Goal: Task Accomplishment & Management: Complete application form

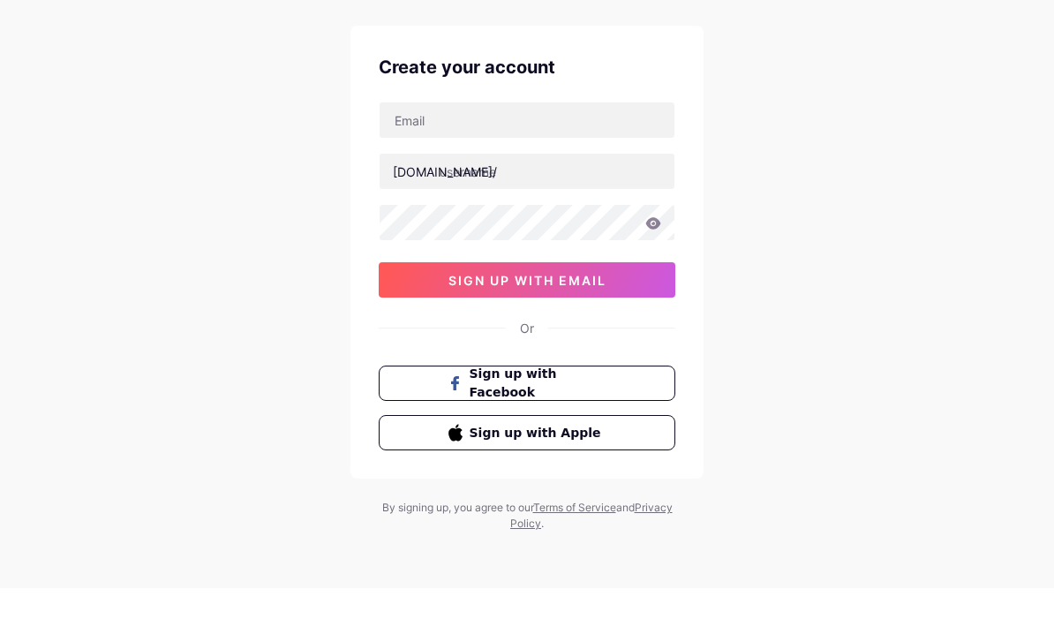
scroll to position [95, 0]
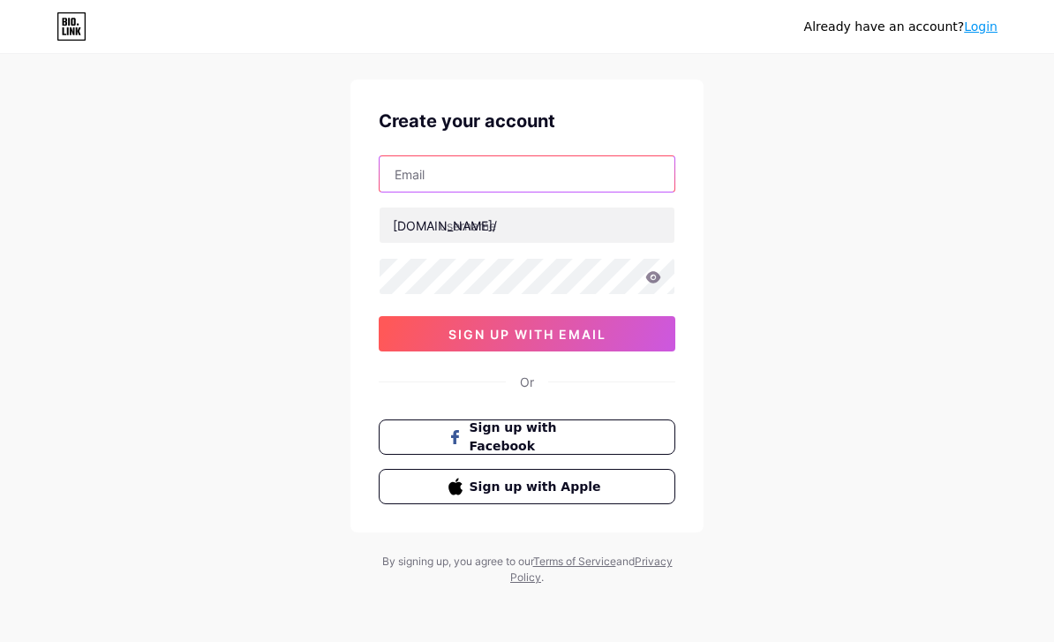
click at [638, 156] on input "text" at bounding box center [527, 173] width 295 height 35
type input "R"
type input "H"
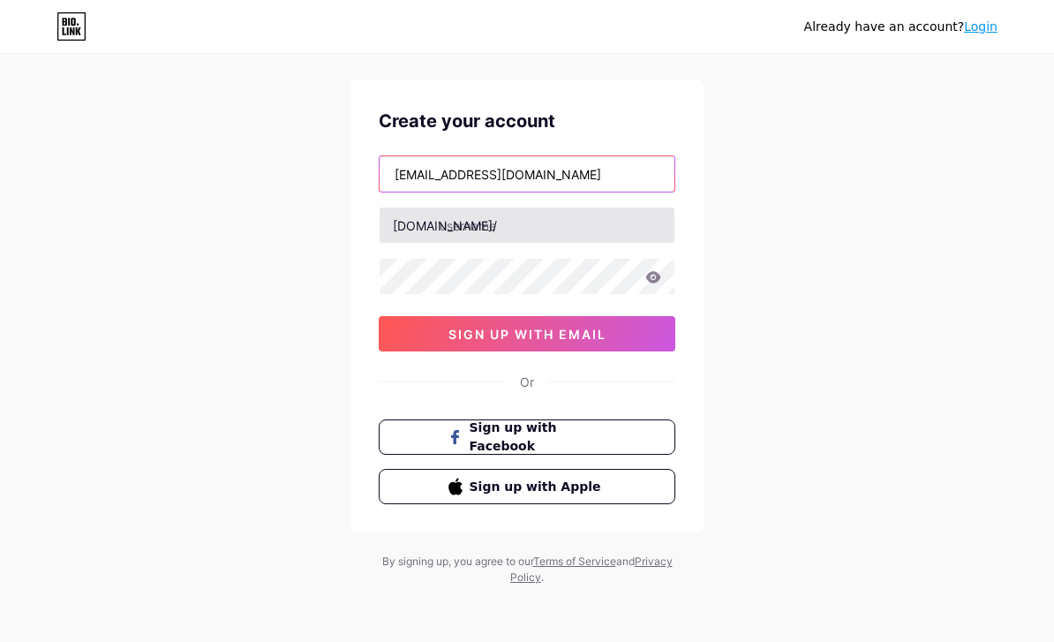
type input "[EMAIL_ADDRESS][DOMAIN_NAME]"
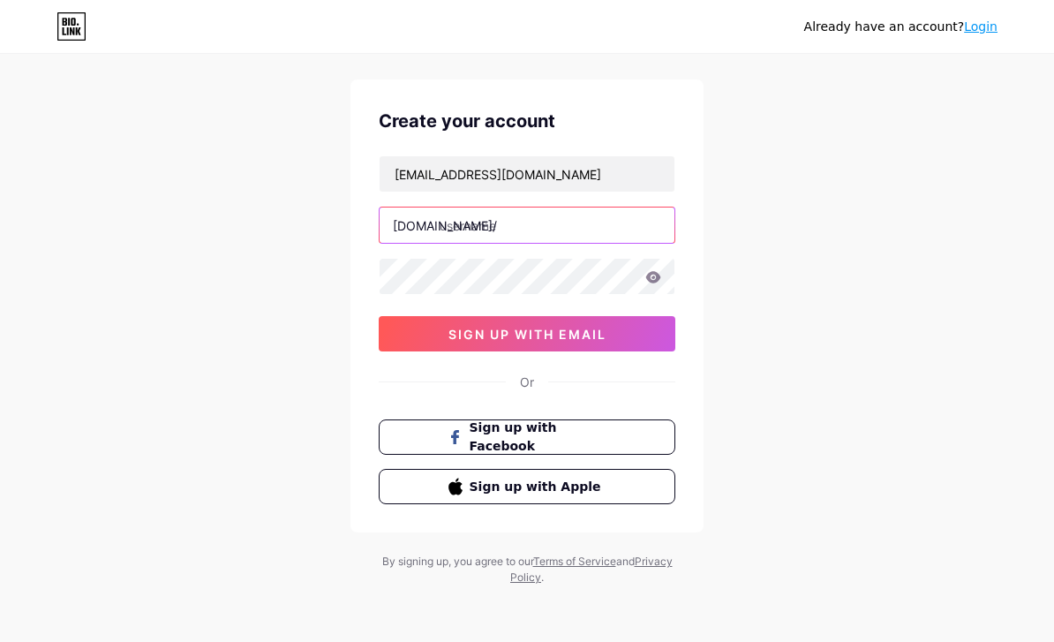
click at [557, 207] on input "text" at bounding box center [527, 224] width 295 height 35
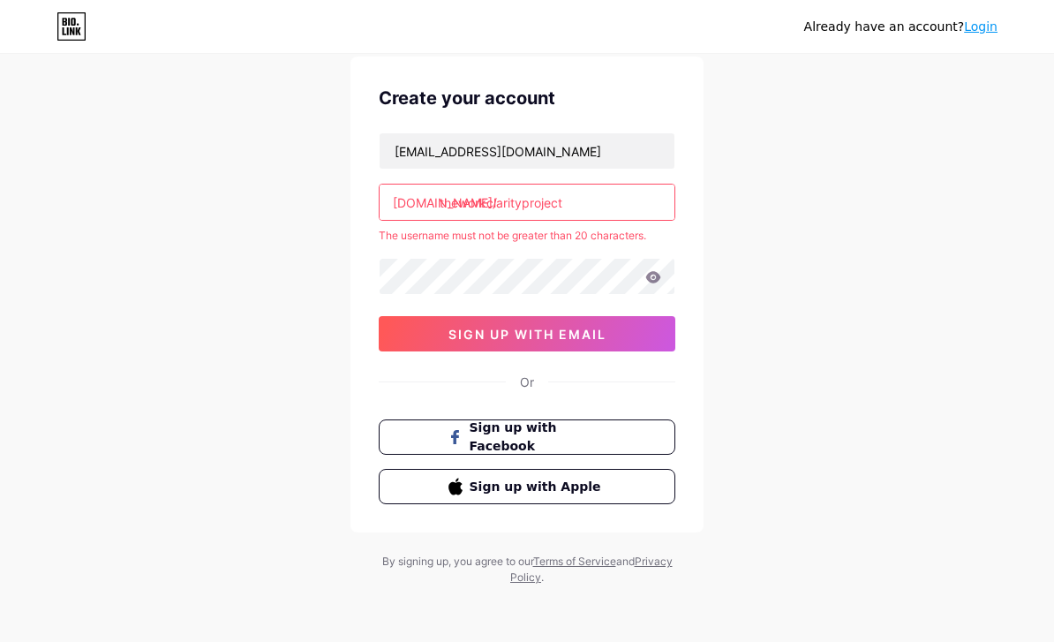
click at [612, 202] on input "theworkclarityproject" at bounding box center [527, 201] width 295 height 35
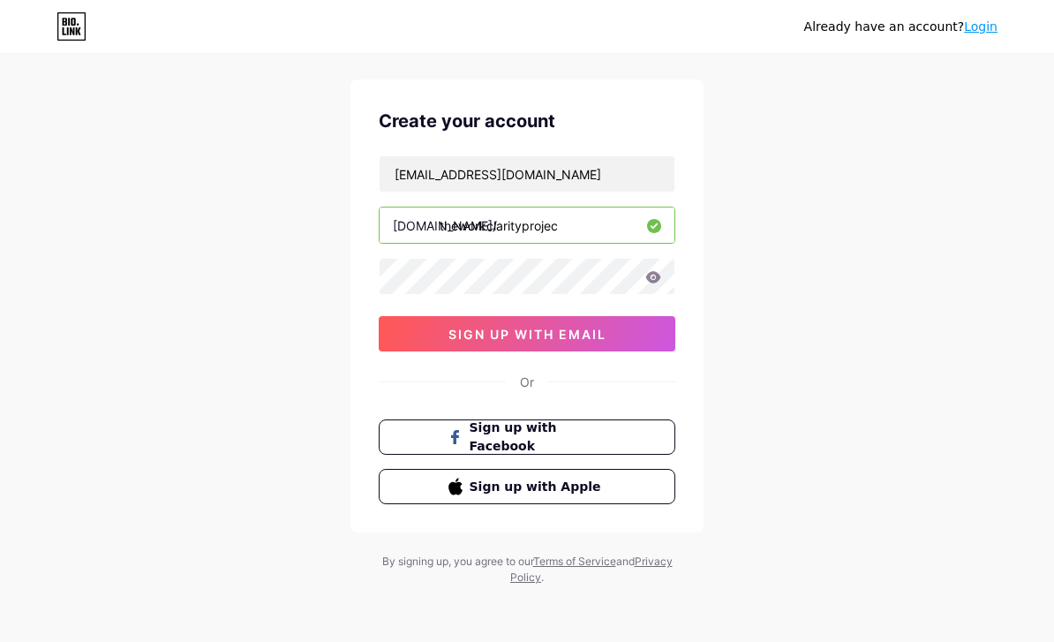
click at [599, 207] on input "theworkclarityprojec" at bounding box center [527, 224] width 295 height 35
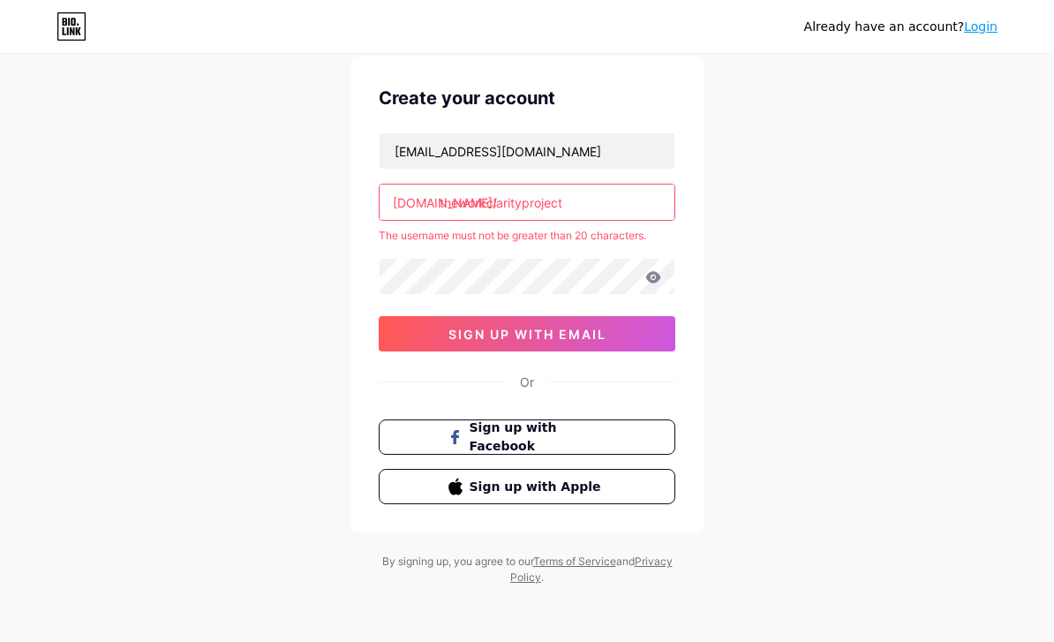
click at [625, 202] on input "theworkclarityproject" at bounding box center [527, 201] width 295 height 35
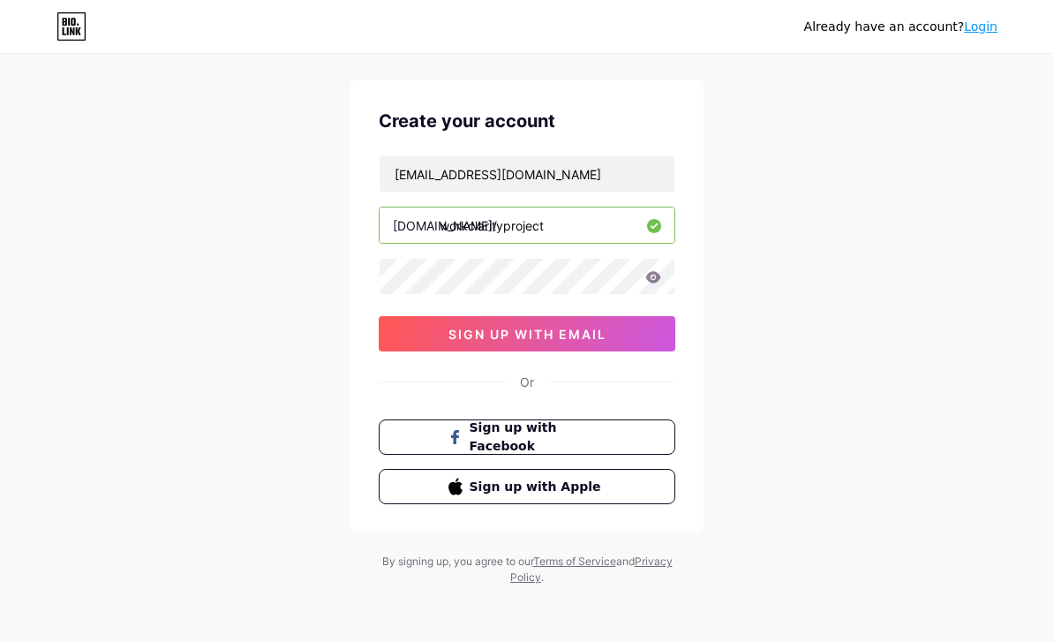
type input "workclarityproject"
click at [846, 384] on div "Already have an account? Login Create your account [EMAIL_ADDRESS][DOMAIN_NAME]…" at bounding box center [527, 303] width 1054 height 675
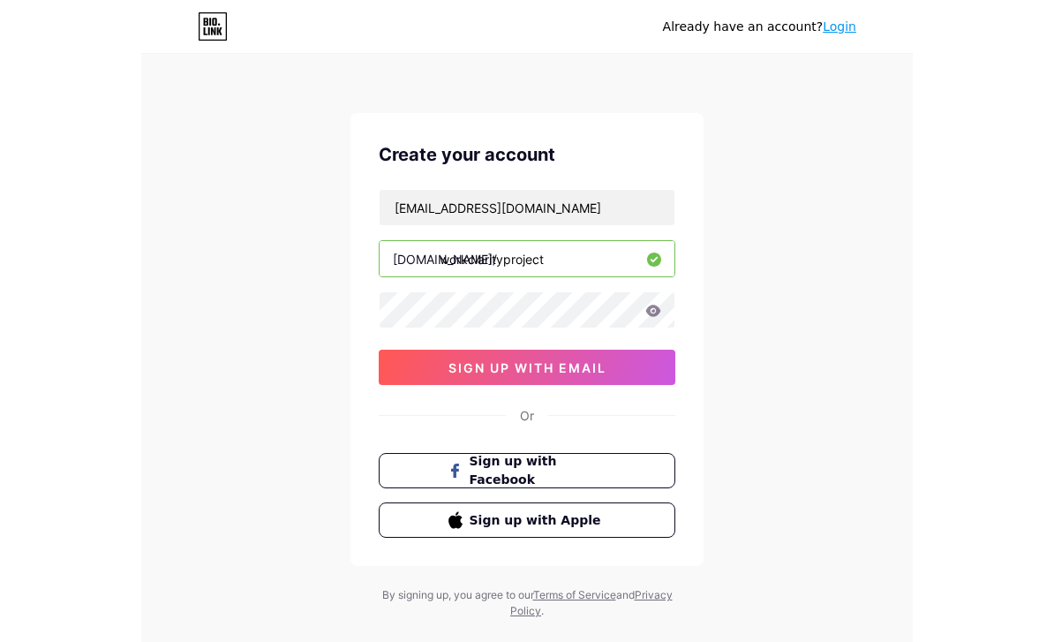
scroll to position [56, 0]
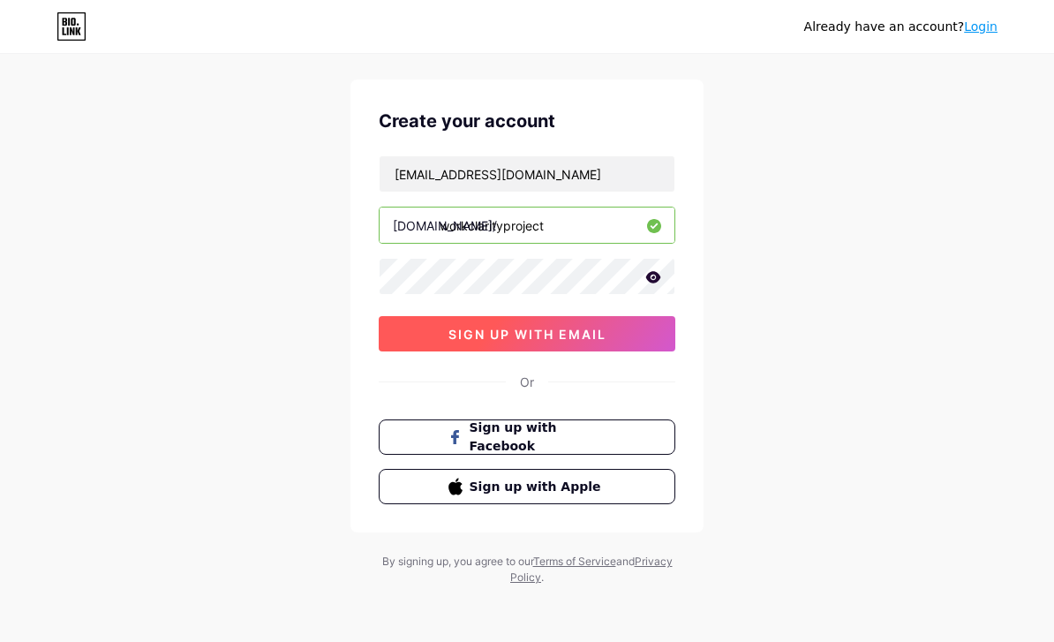
click at [642, 318] on button "sign up with email" at bounding box center [527, 333] width 297 height 35
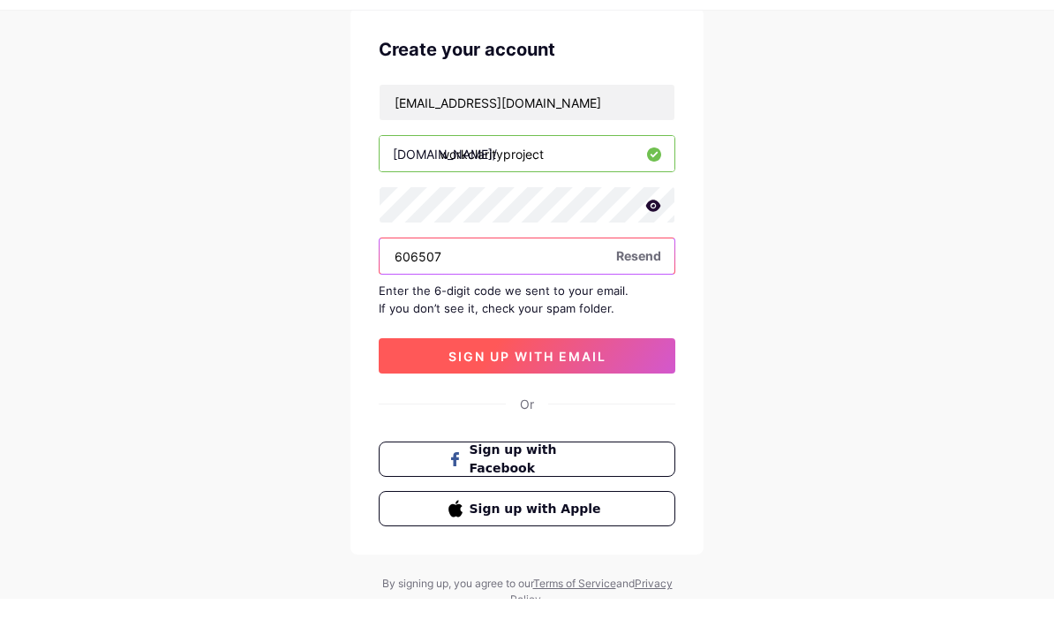
scroll to position [127, 0]
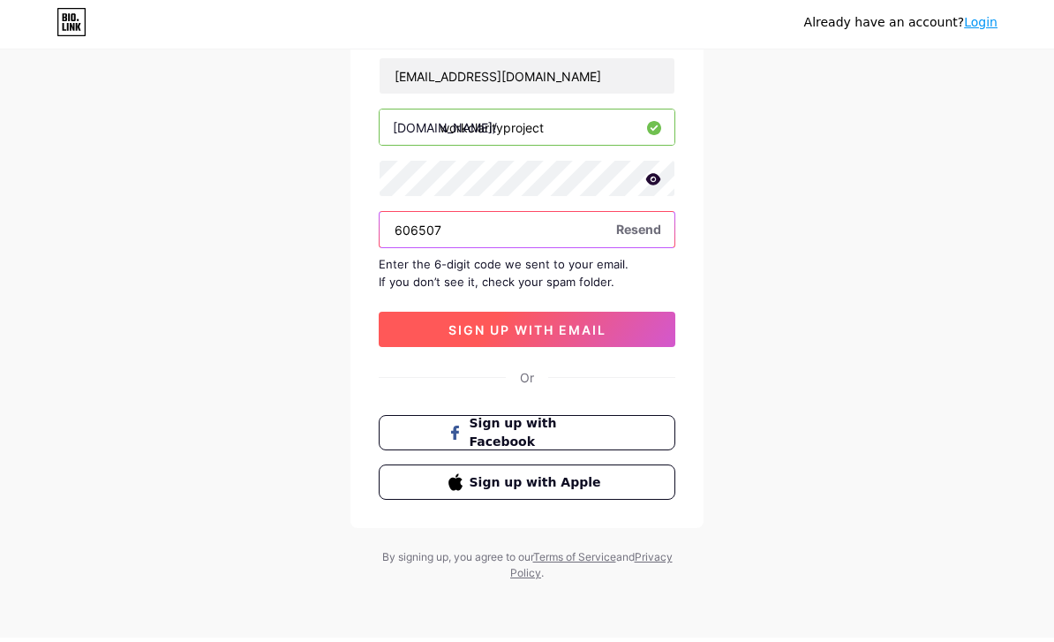
type input "606507"
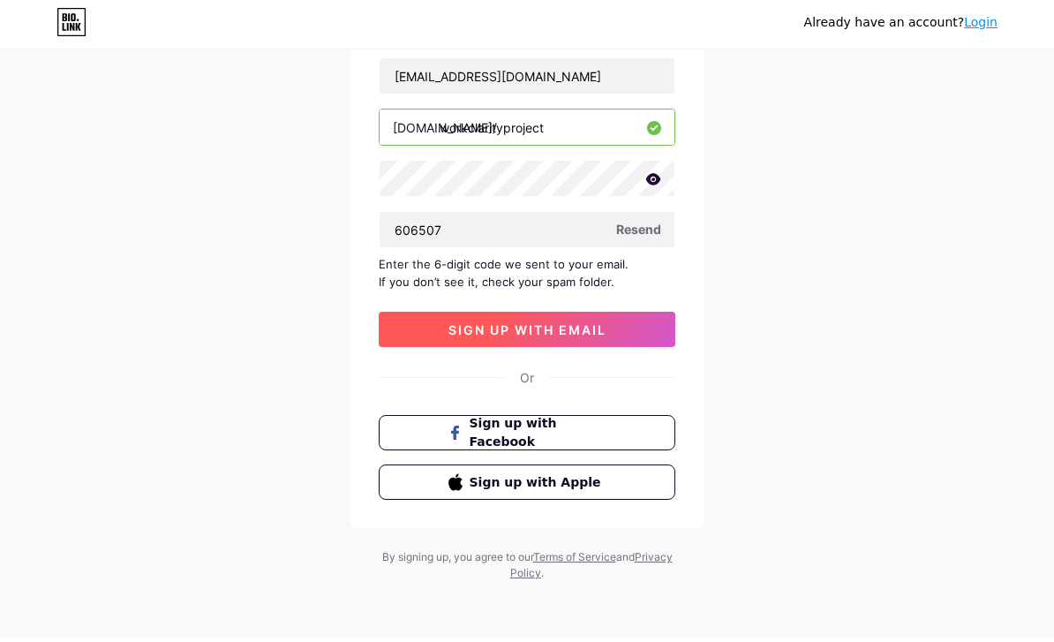
click at [635, 324] on button "sign up with email" at bounding box center [527, 333] width 297 height 35
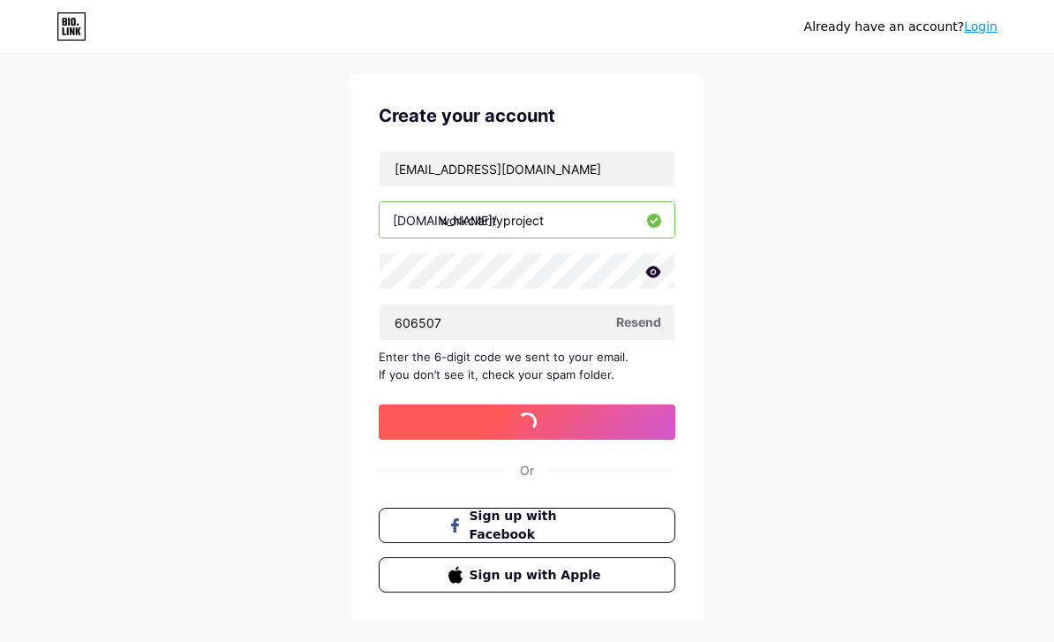
scroll to position [0, 0]
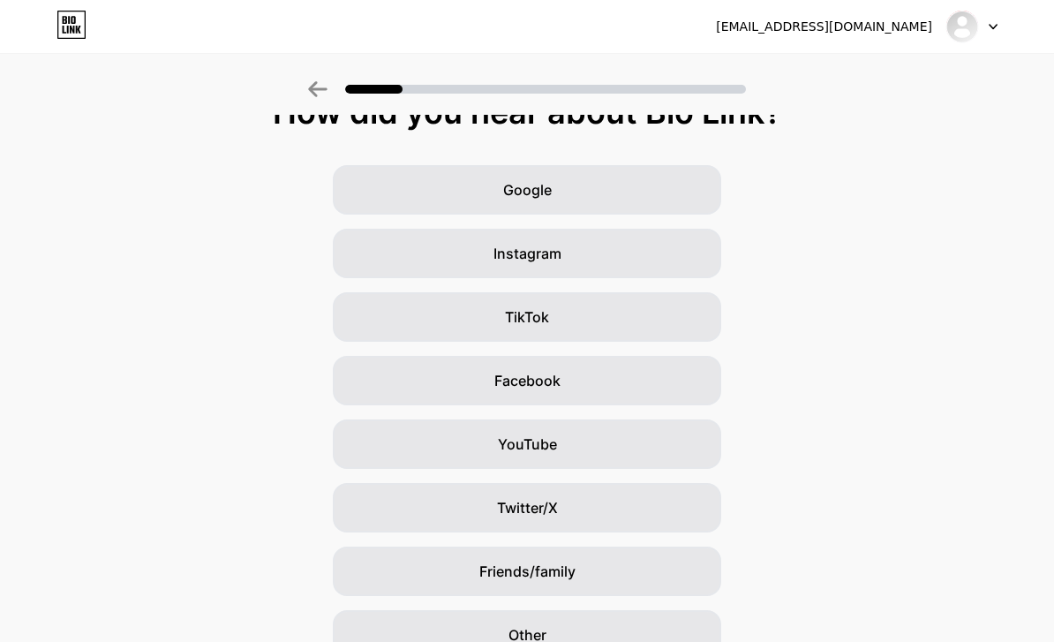
scroll to position [10, 0]
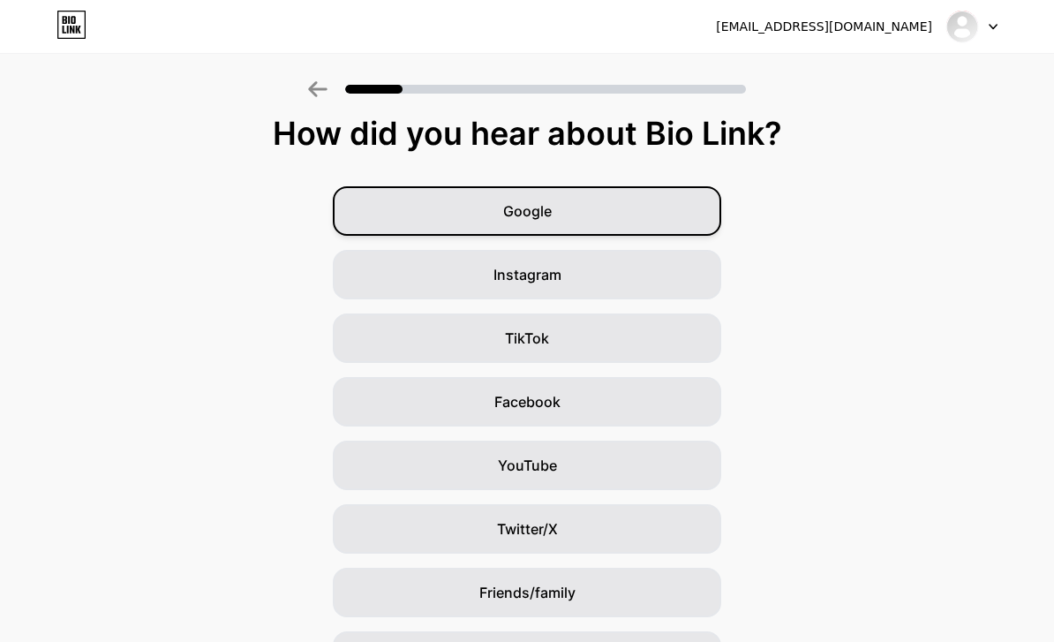
click at [690, 214] on div "Google" at bounding box center [527, 210] width 388 height 49
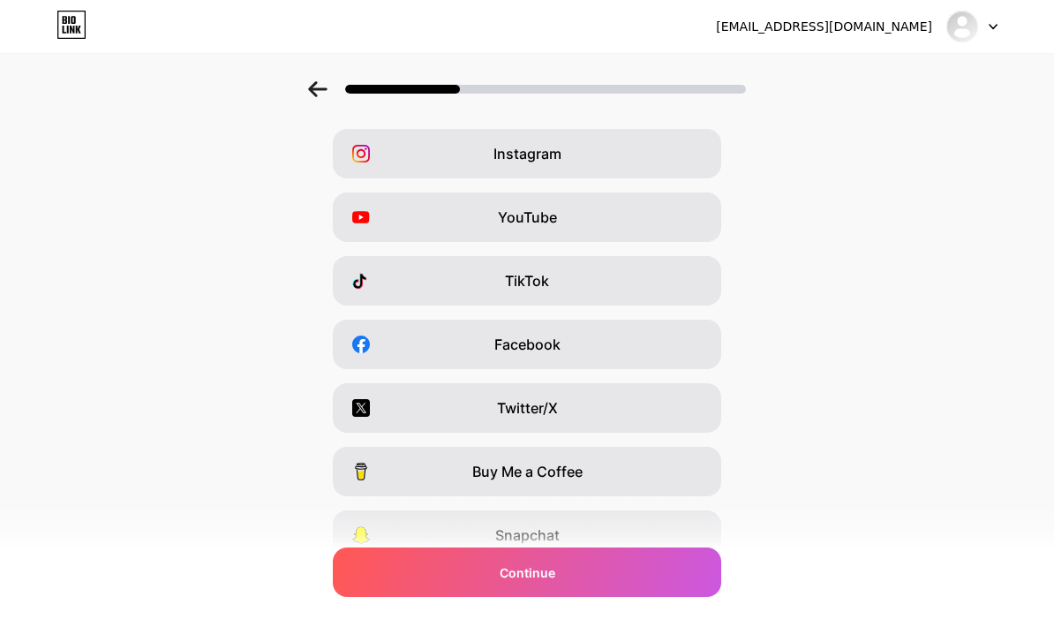
scroll to position [151, 0]
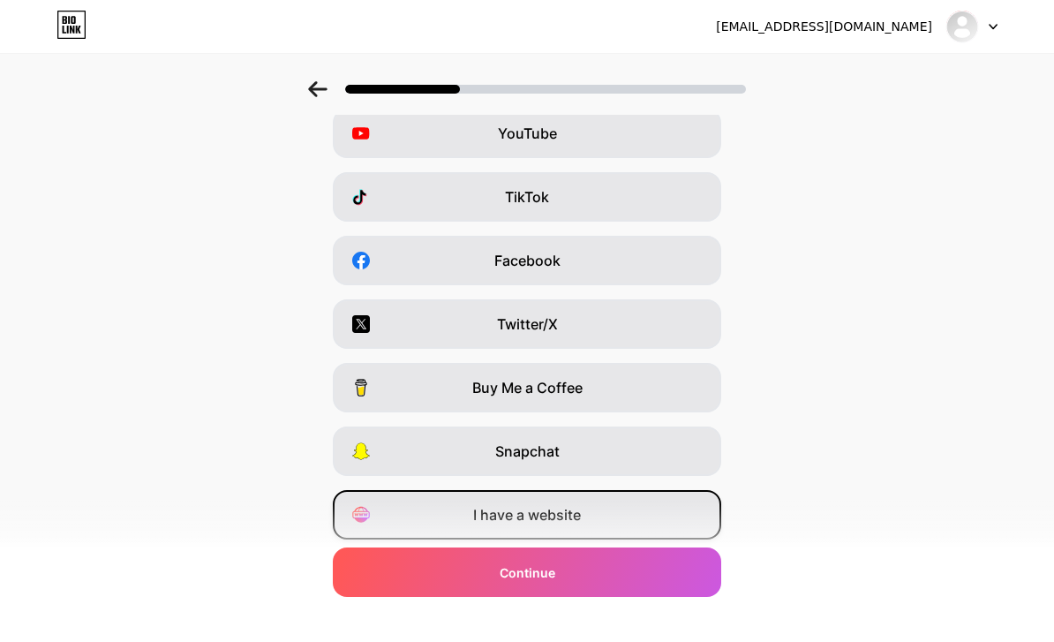
click at [669, 510] on div "I have a website" at bounding box center [527, 514] width 388 height 49
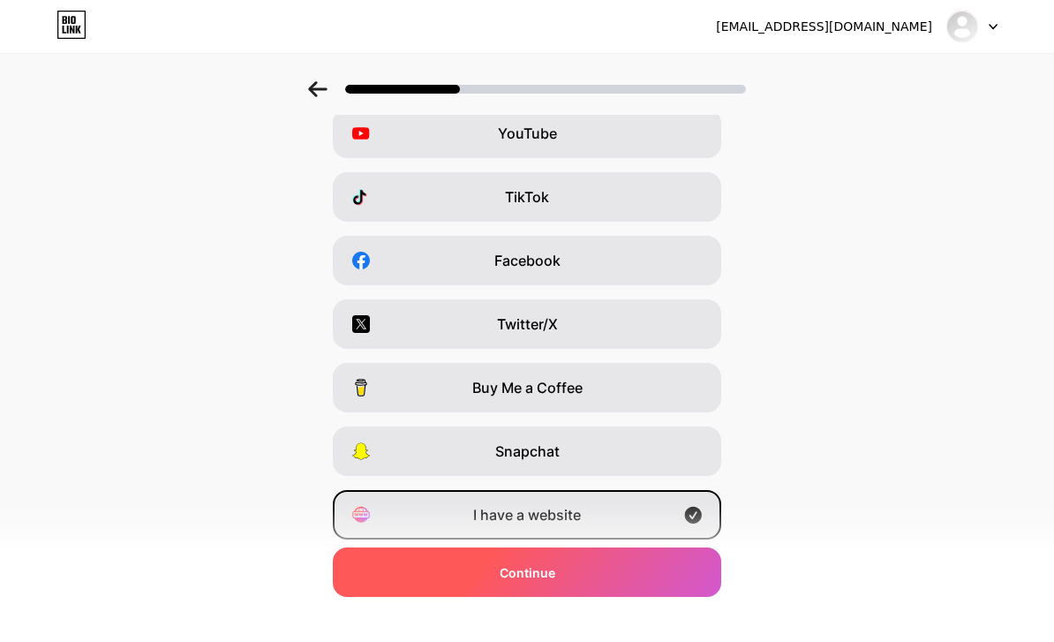
click at [676, 597] on div "Continue" at bounding box center [527, 571] width 388 height 49
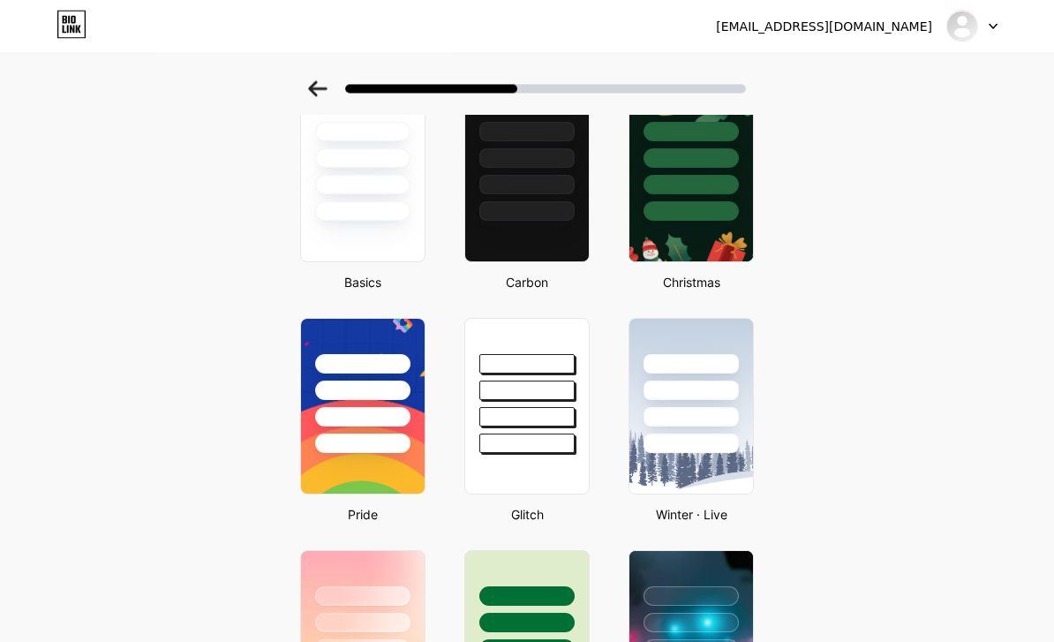
scroll to position [116, 0]
click at [560, 362] on div at bounding box center [527, 362] width 98 height 20
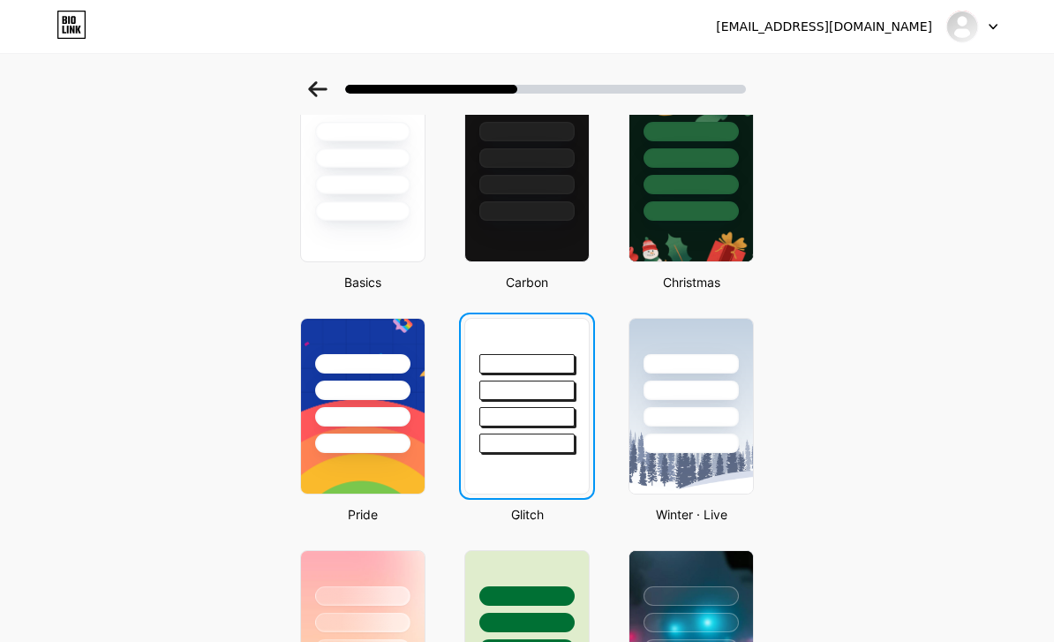
scroll to position [0, 0]
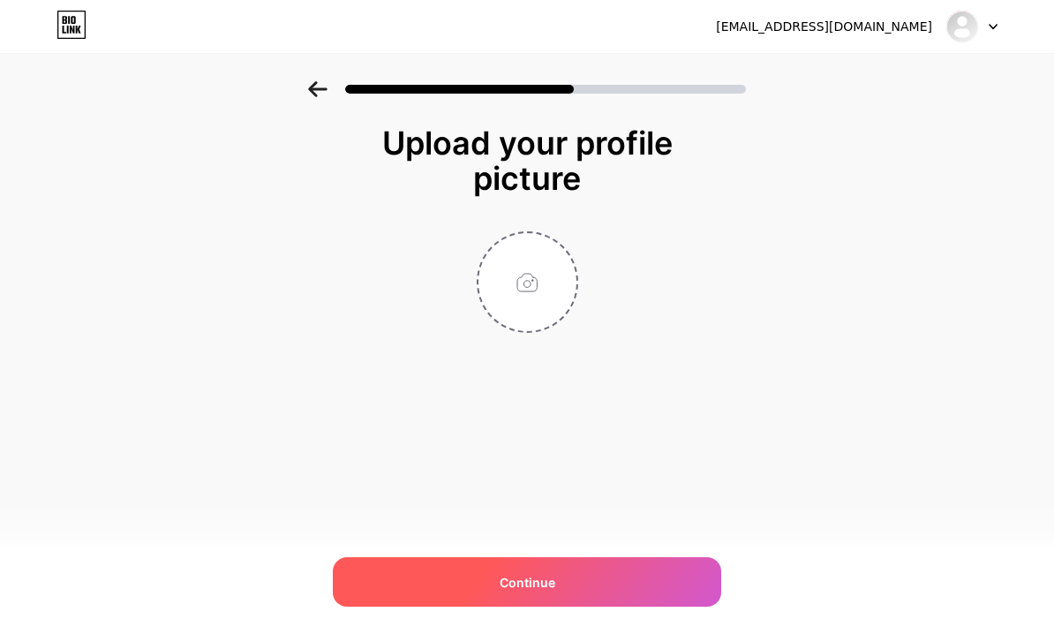
click at [692, 606] on div "Continue" at bounding box center [527, 581] width 388 height 49
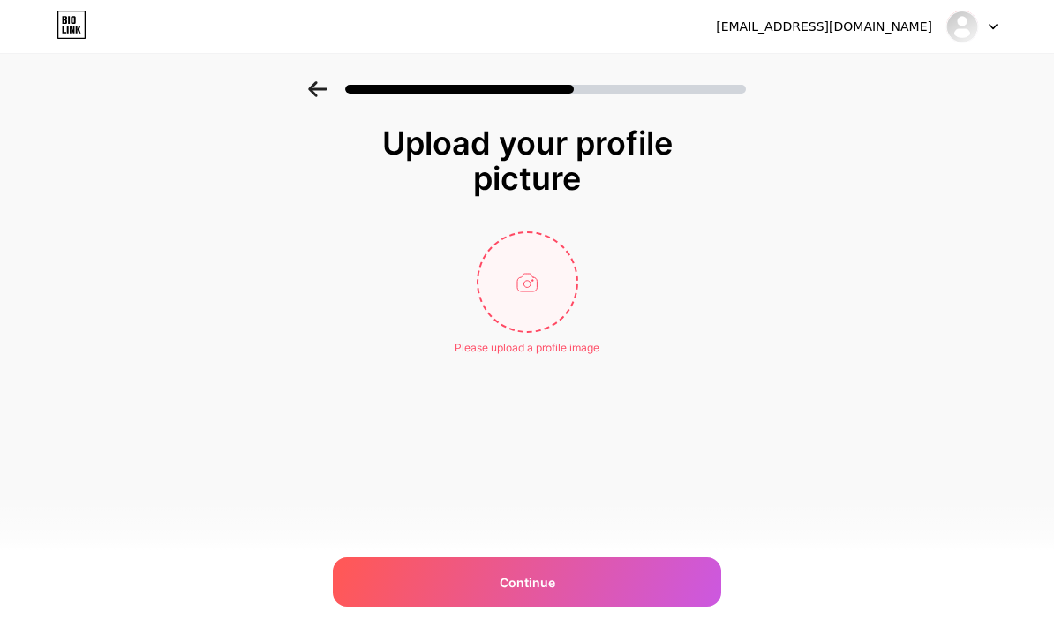
click at [557, 298] on input "file" at bounding box center [527, 282] width 98 height 98
type input "C:\fakepath\Glyph (Hi Res & Social Media).png"
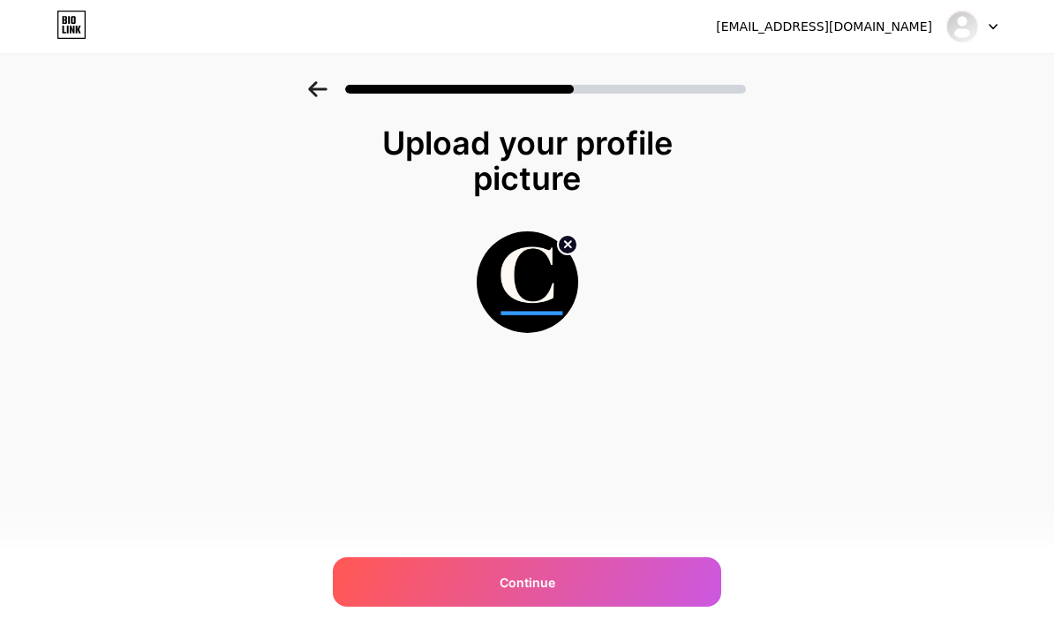
click at [572, 246] on circle at bounding box center [567, 244] width 19 height 19
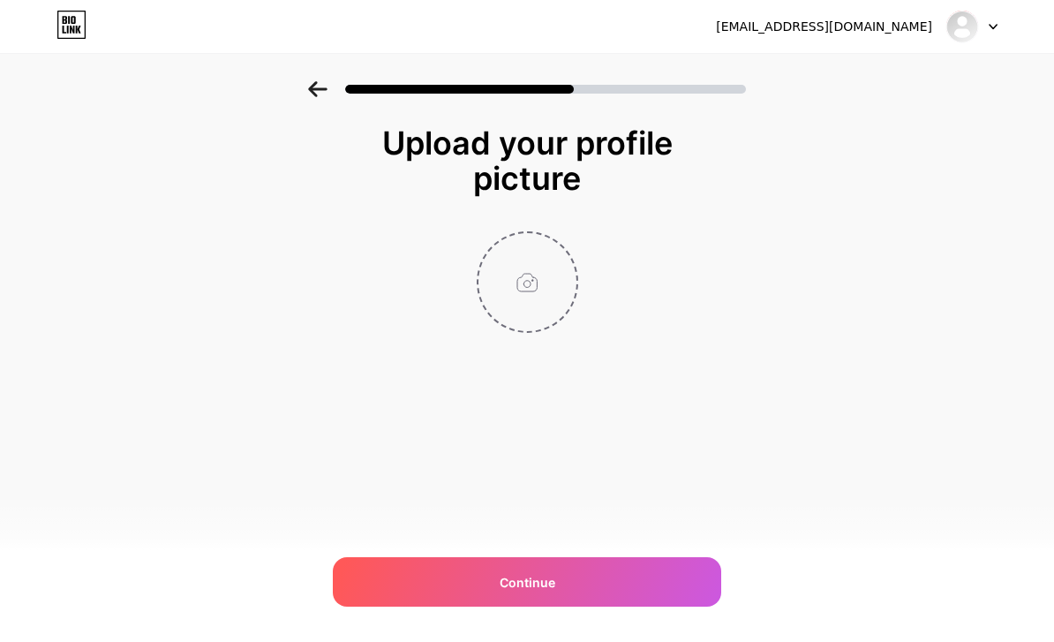
click at [537, 279] on input "file" at bounding box center [527, 282] width 98 height 98
type input "C:\fakepath\AEAC9376-DC48-4EC1-AE45-22A5D94FCE90.png"
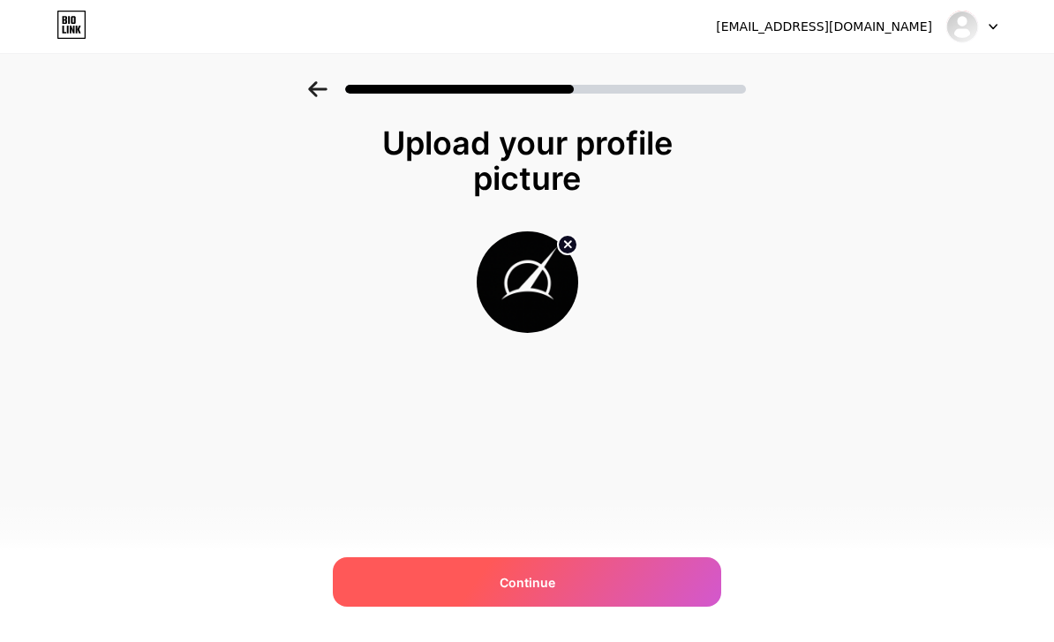
click at [671, 606] on div "Continue" at bounding box center [527, 581] width 388 height 49
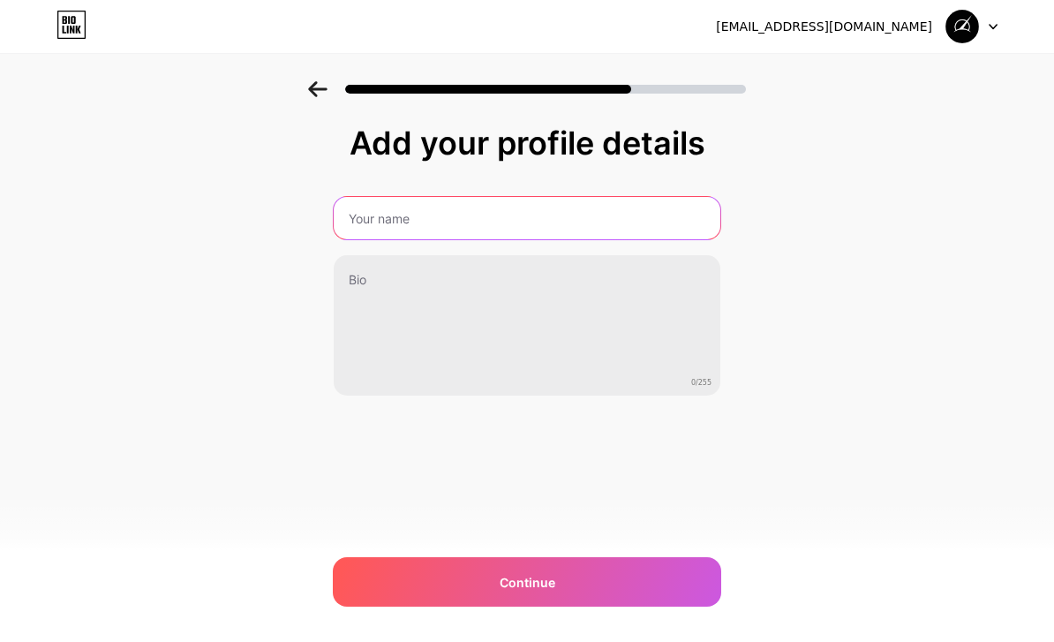
click at [631, 222] on input "text" at bounding box center [527, 218] width 387 height 42
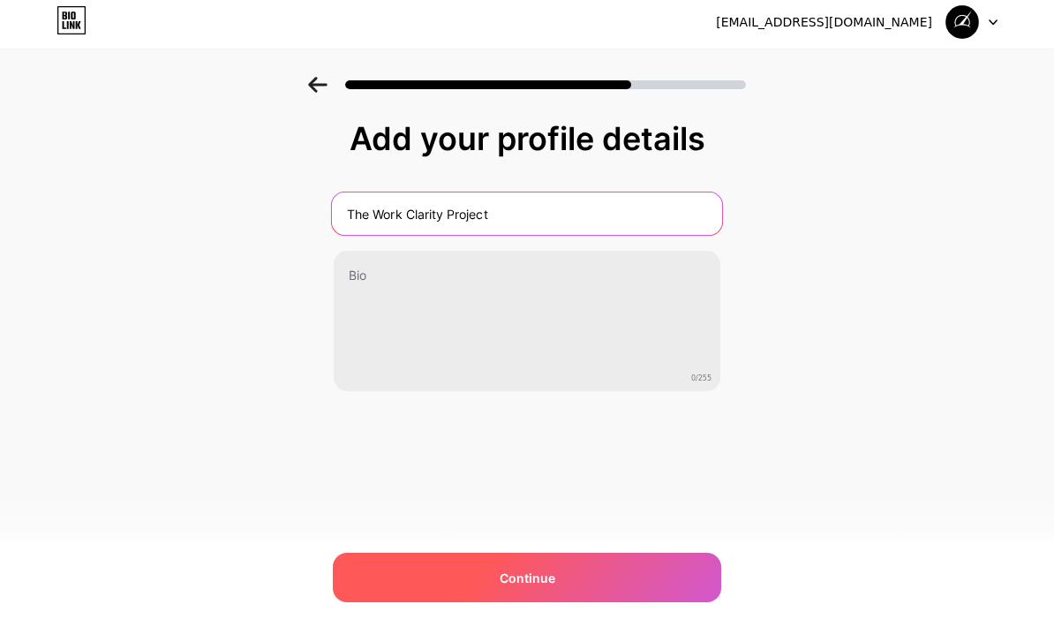
type input "The Work Clarity Project"
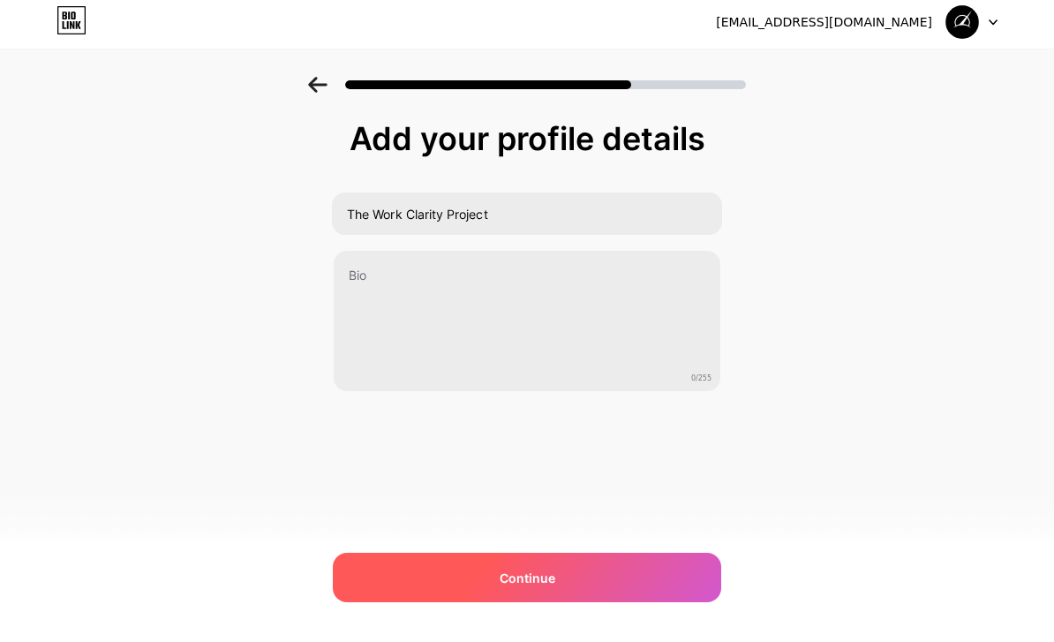
click at [689, 578] on div "Continue" at bounding box center [527, 581] width 388 height 49
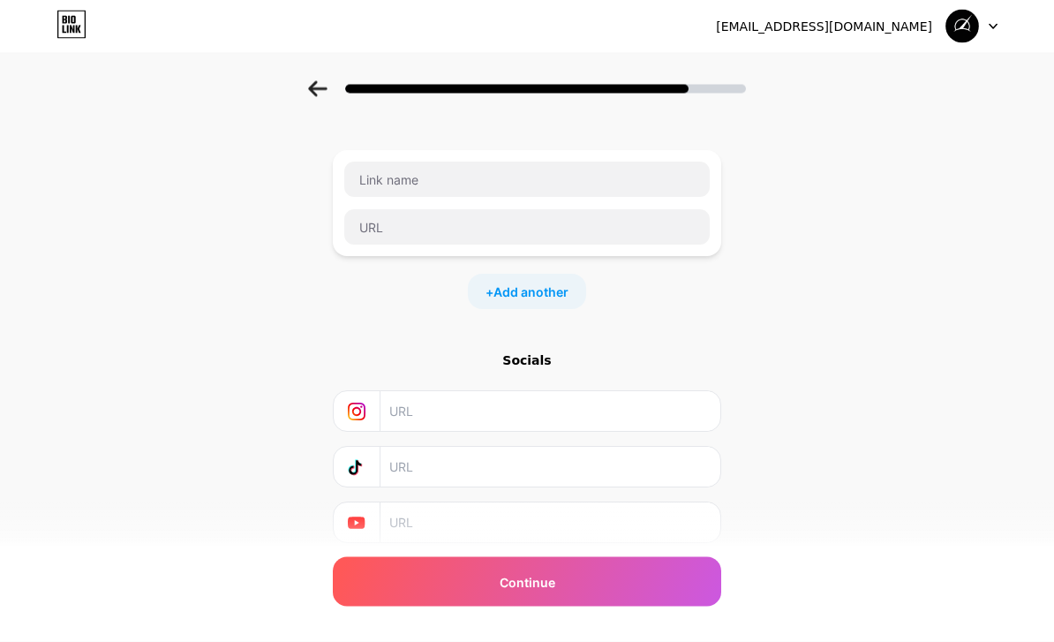
scroll to position [74, 0]
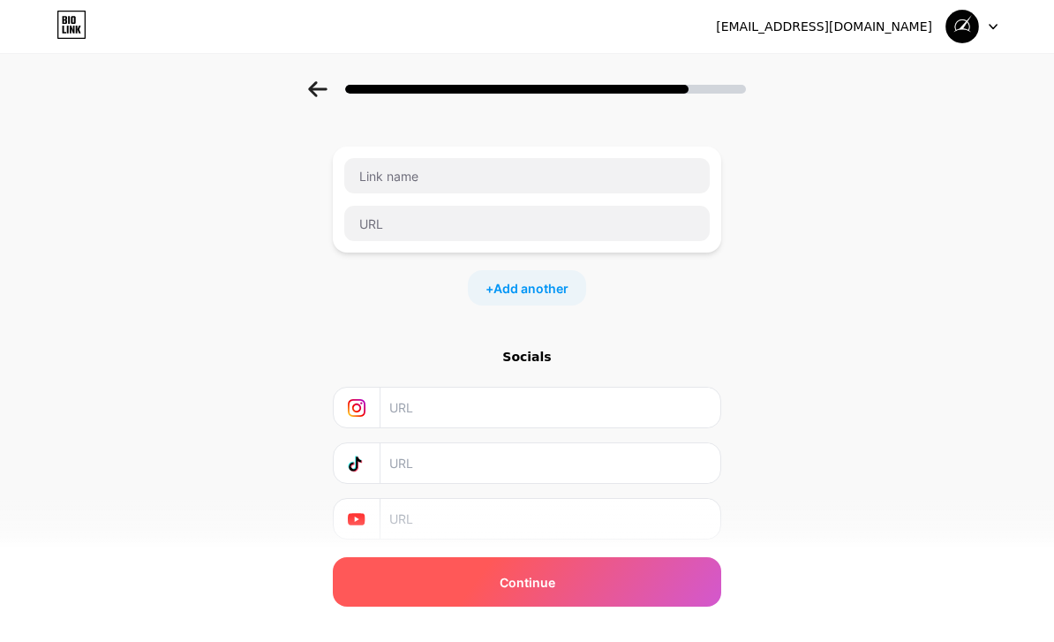
click at [673, 606] on div "Continue" at bounding box center [527, 581] width 388 height 49
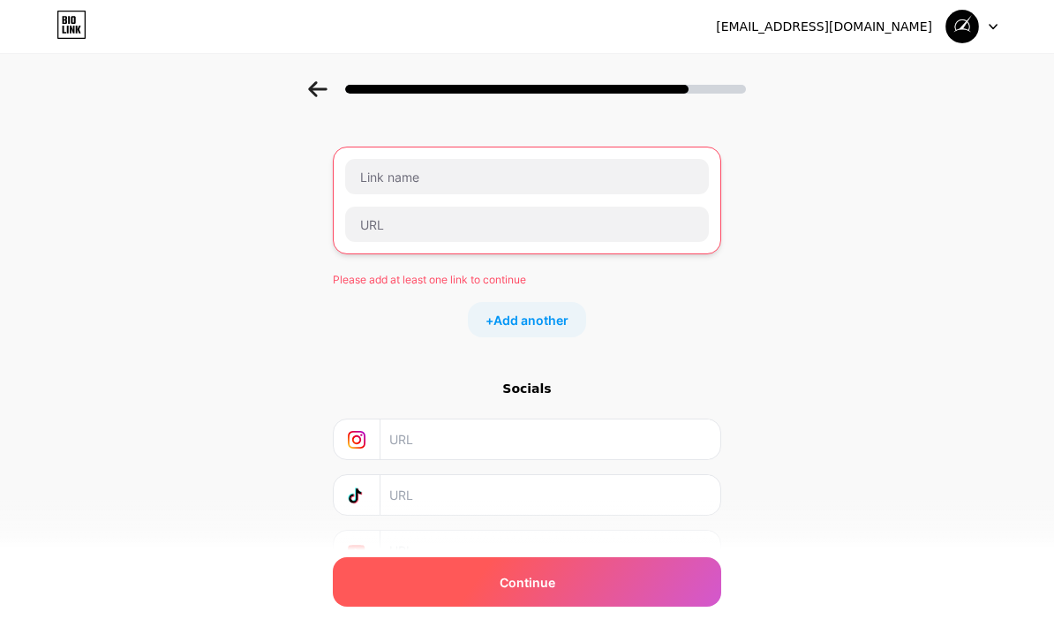
scroll to position [0, 0]
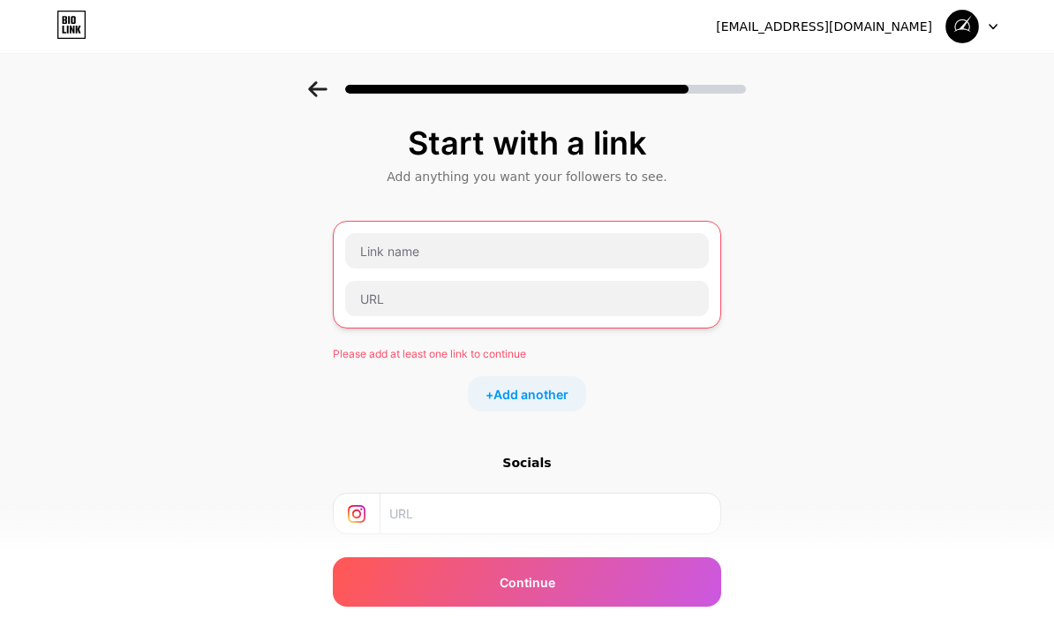
click at [1012, 26] on div "[EMAIL_ADDRESS][DOMAIN_NAME] Logout" at bounding box center [527, 27] width 1054 height 32
click at [990, 34] on div at bounding box center [971, 27] width 51 height 32
click at [925, 188] on div "Start with a link Add anything you want your followers to see. Please add at le…" at bounding box center [527, 407] width 1054 height 652
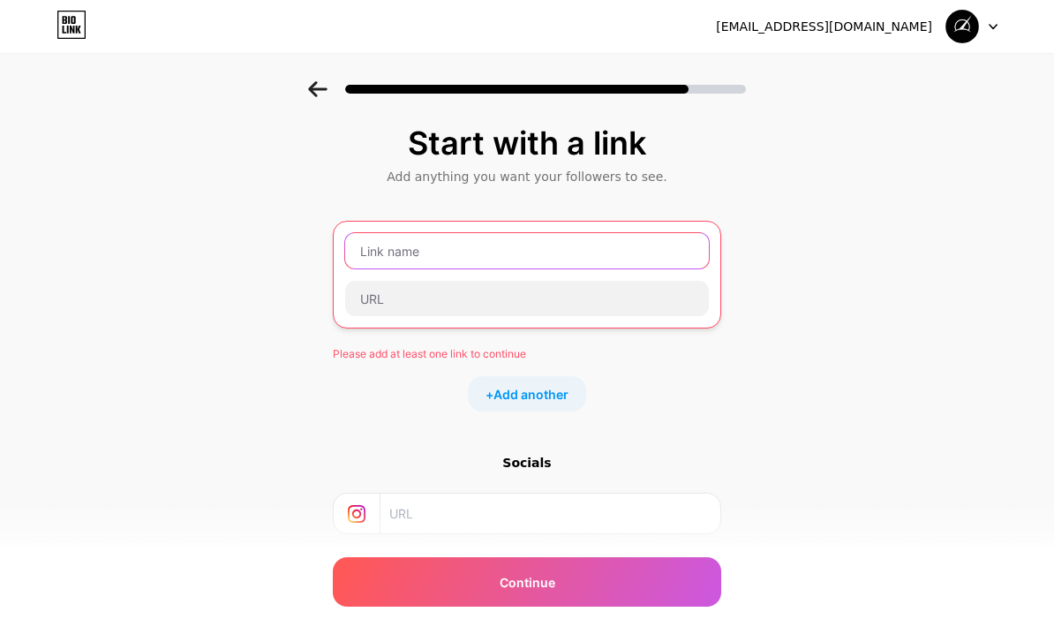
click at [687, 252] on input "text" at bounding box center [527, 250] width 364 height 35
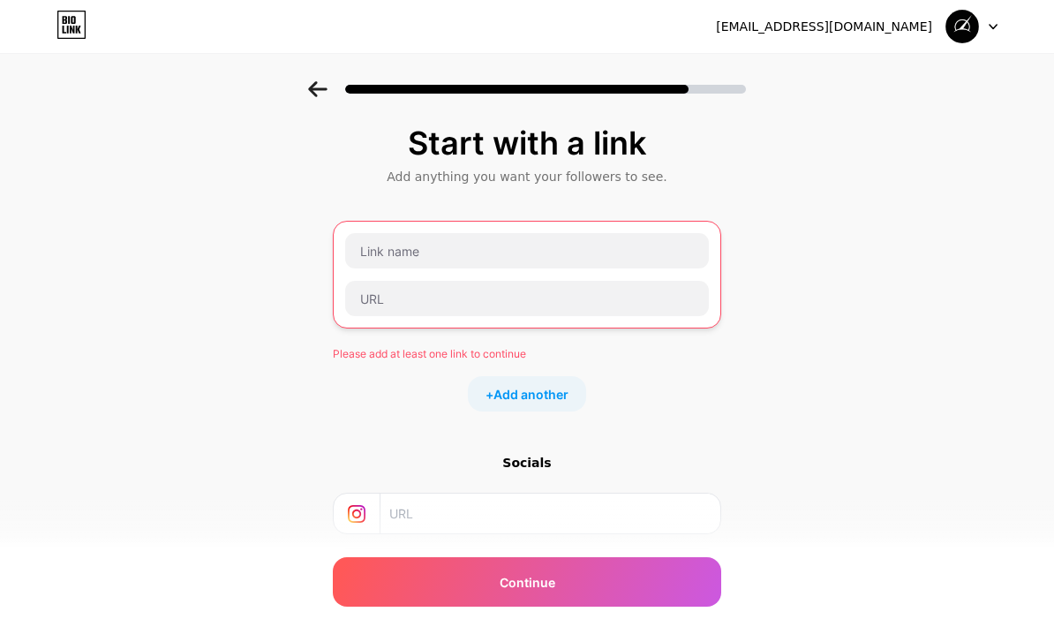
click at [842, 224] on div "Start with a link Add anything you want your followers to see. Please add at le…" at bounding box center [527, 407] width 1054 height 652
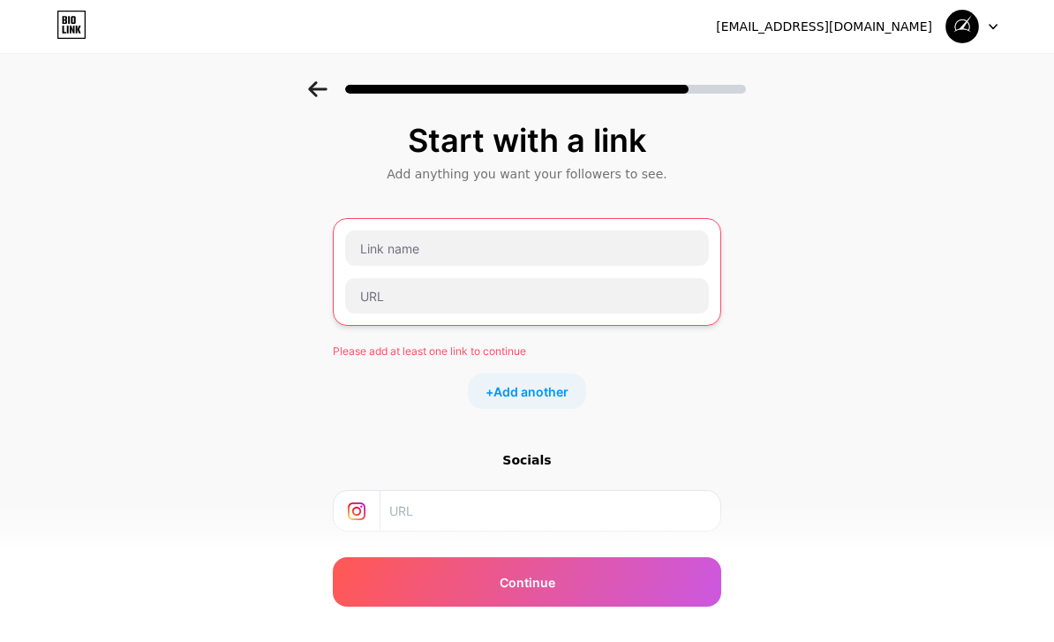
scroll to position [49, 0]
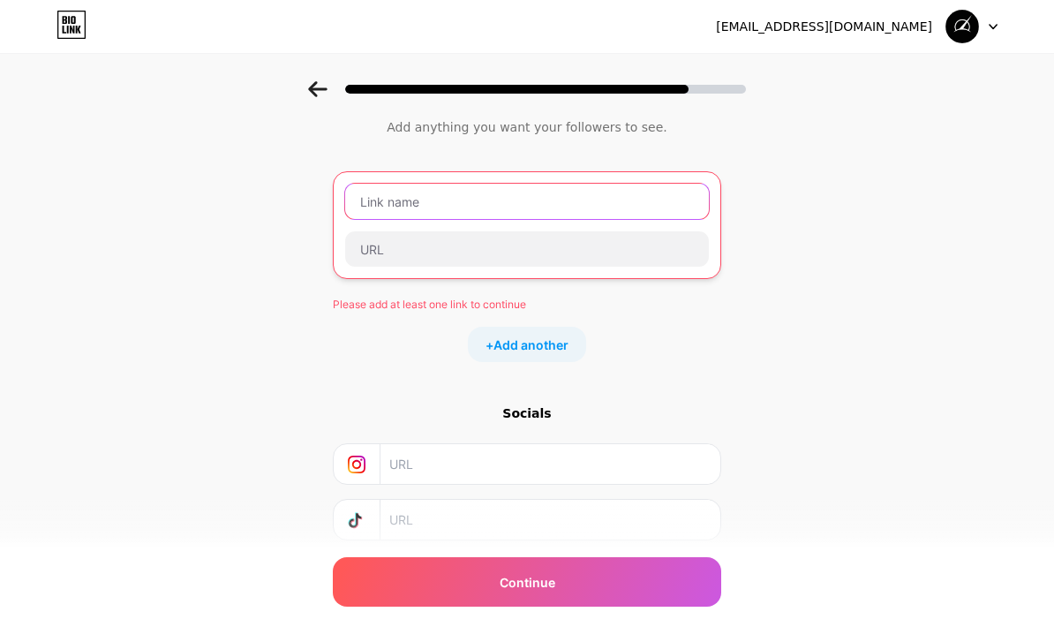
click at [690, 207] on input "text" at bounding box center [527, 201] width 364 height 35
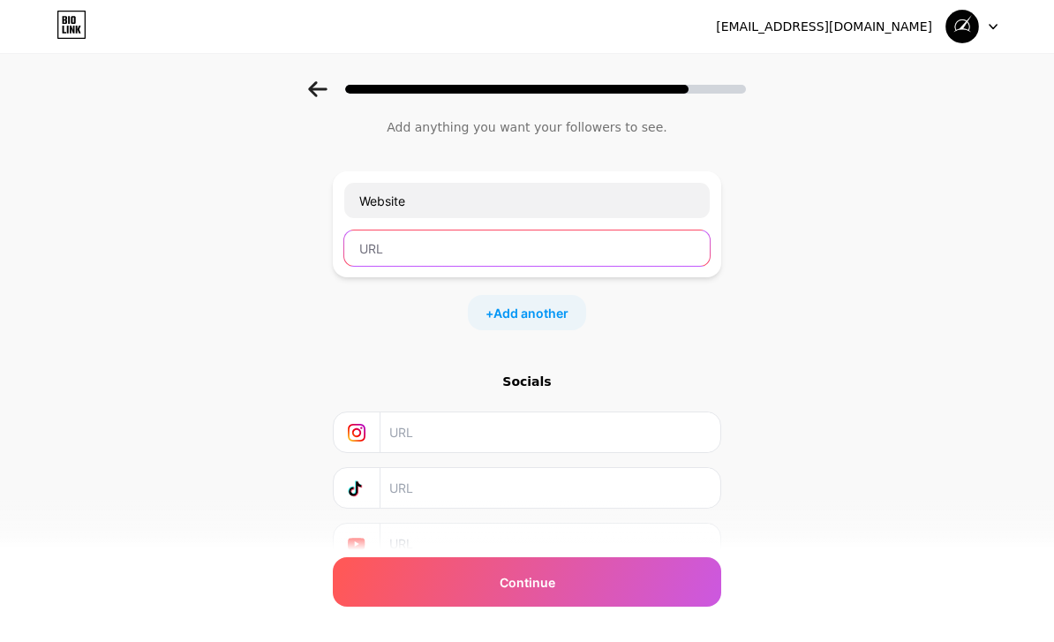
click at [577, 252] on input "text" at bounding box center [526, 247] width 365 height 35
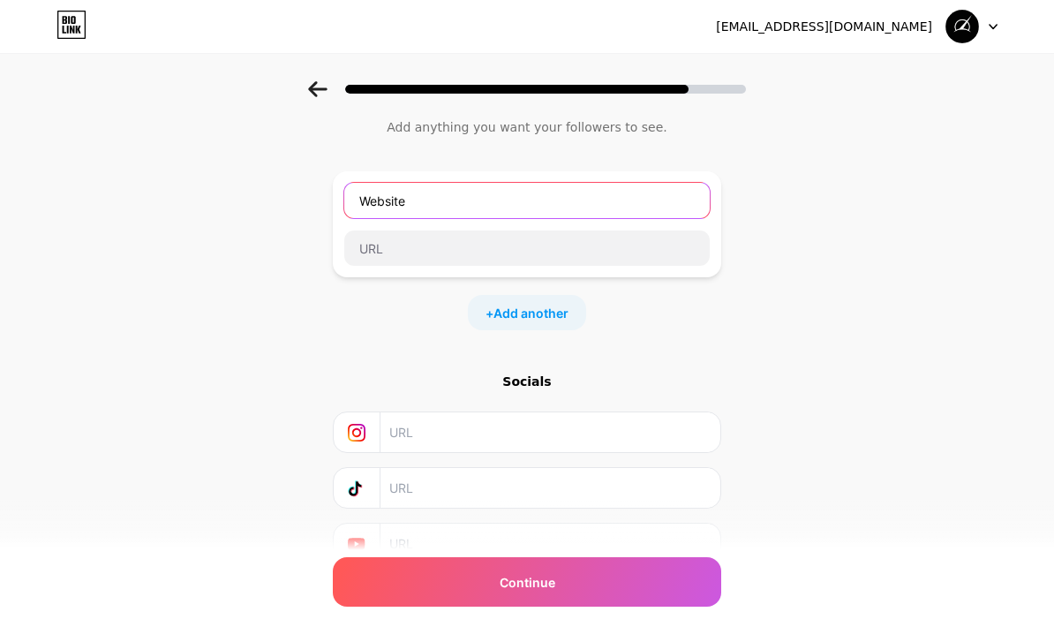
click at [591, 215] on input "Website" at bounding box center [526, 200] width 365 height 35
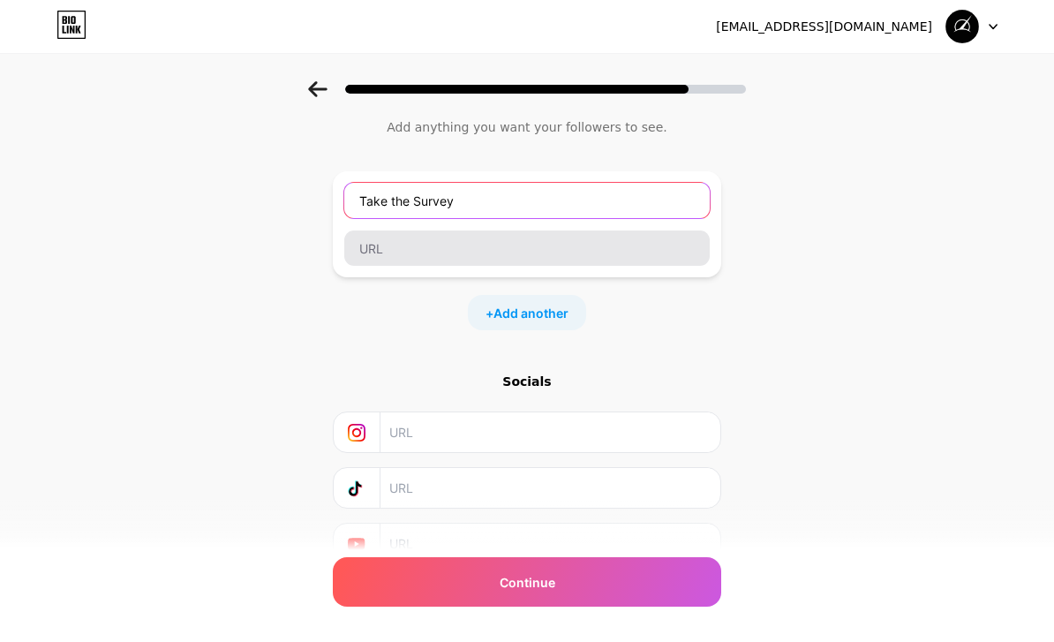
type input "Take the Survey"
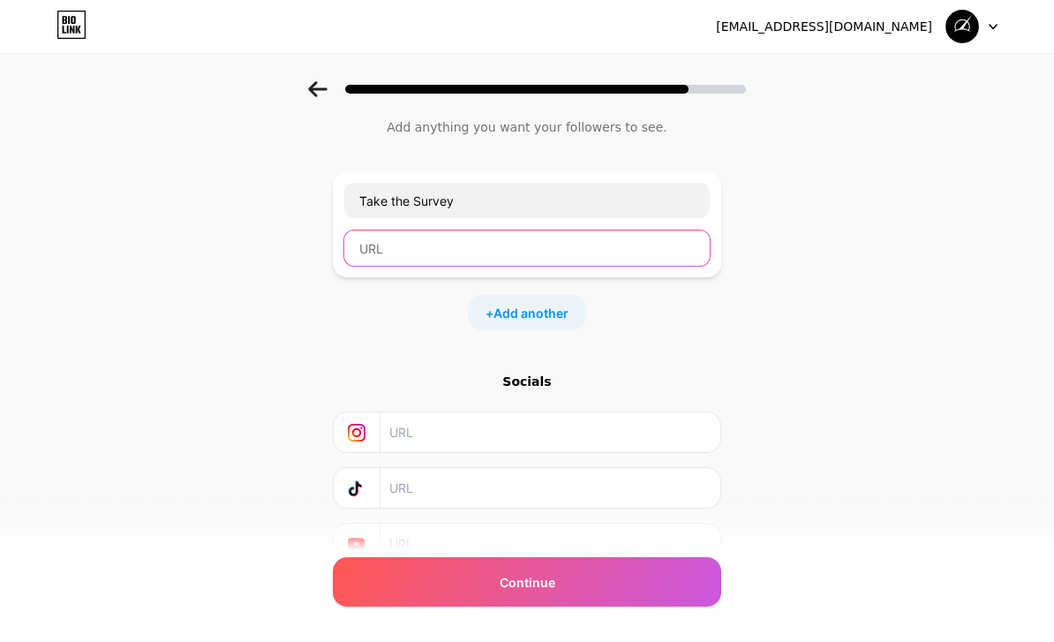
click at [573, 255] on input "text" at bounding box center [526, 247] width 365 height 35
click at [633, 251] on input "text" at bounding box center [526, 247] width 365 height 35
paste input "[URL][DOMAIN_NAME]"
type input "[URL][DOMAIN_NAME]"
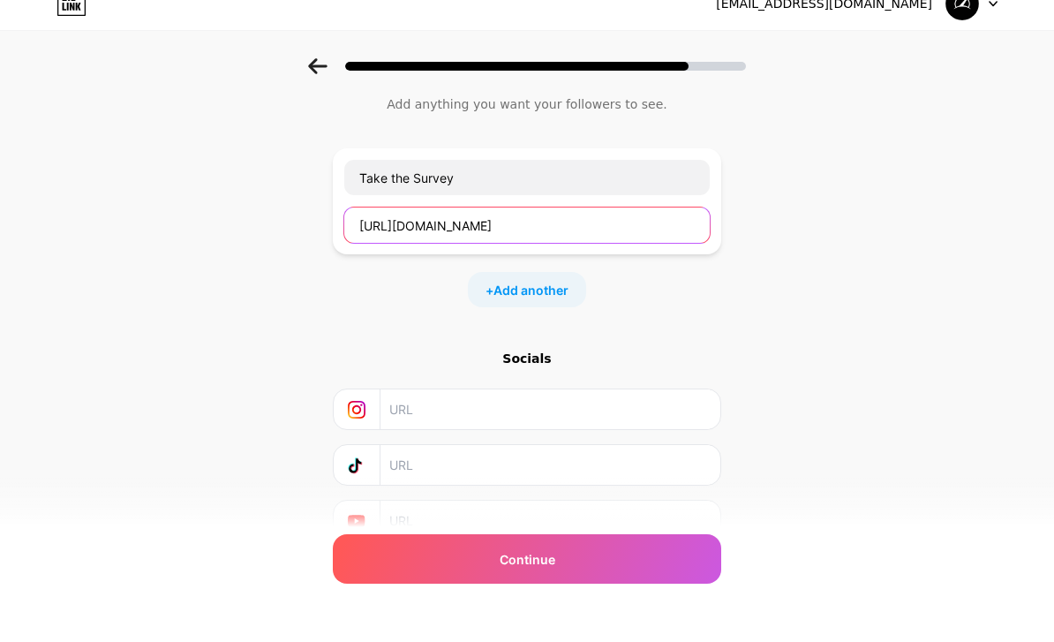
scroll to position [131, 0]
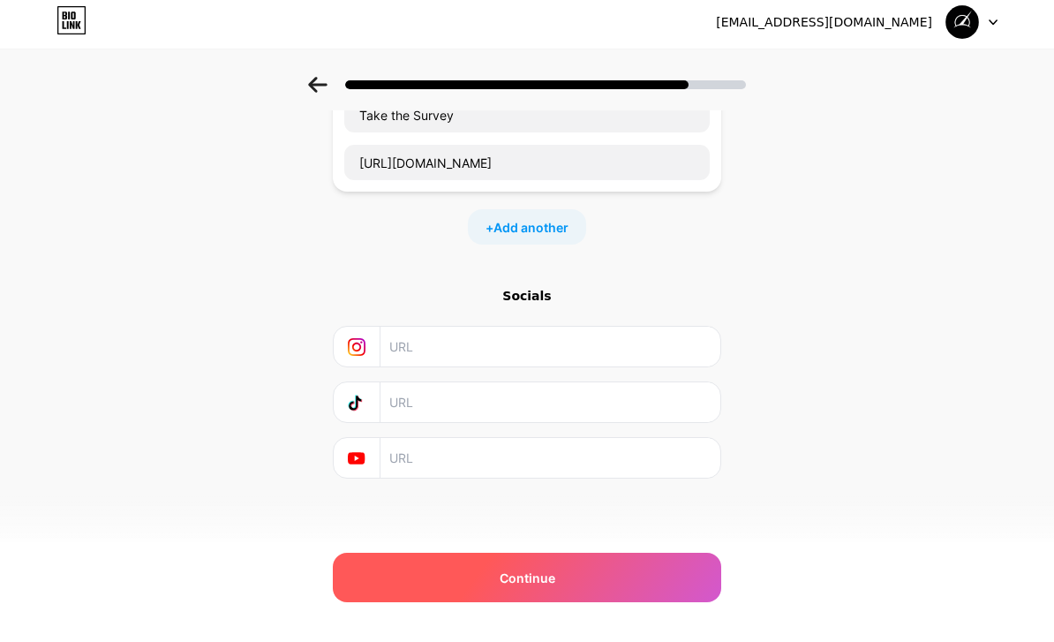
click at [662, 572] on div "Continue" at bounding box center [527, 581] width 388 height 49
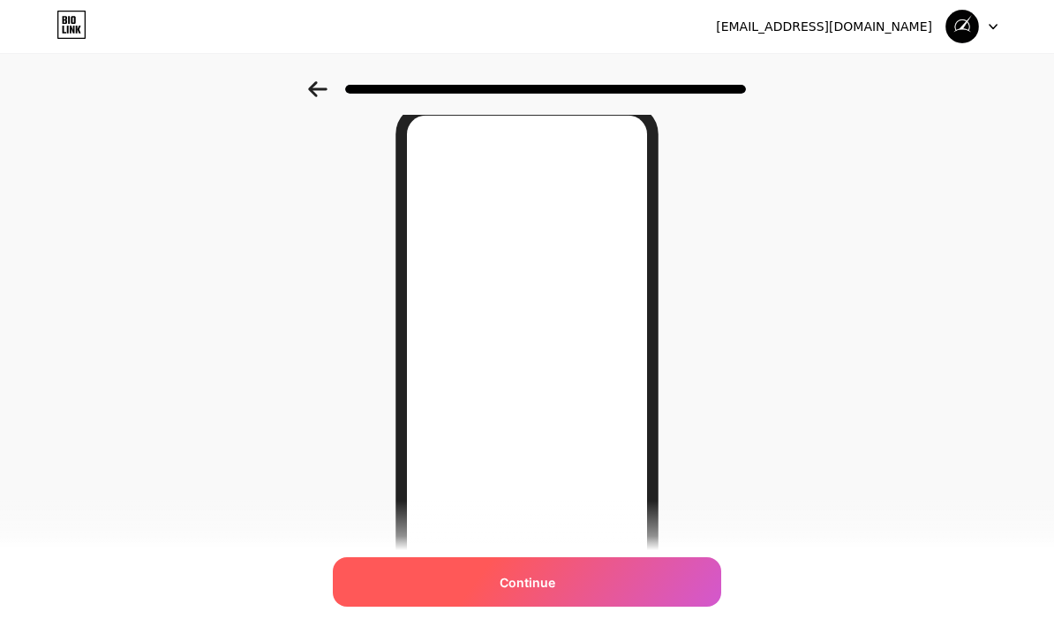
scroll to position [0, 0]
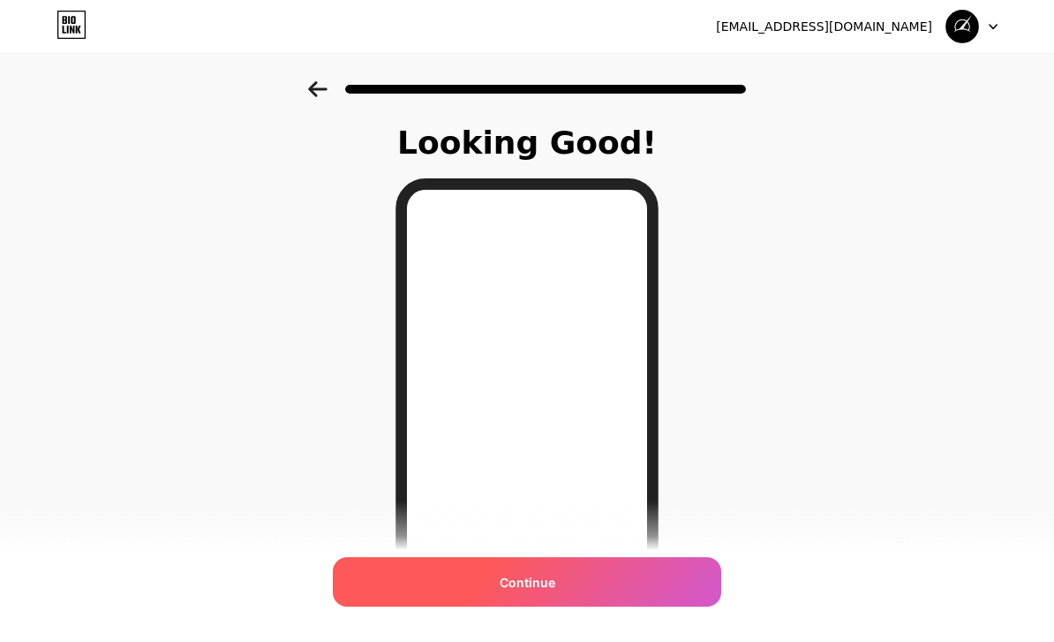
click at [669, 606] on div "Continue" at bounding box center [527, 581] width 388 height 49
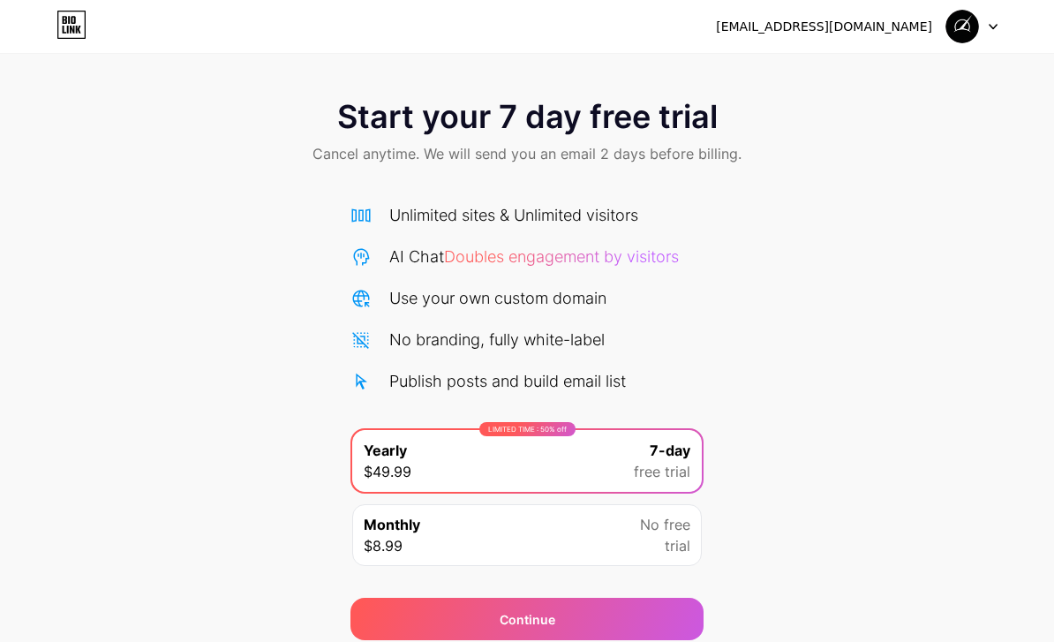
scroll to position [12, 0]
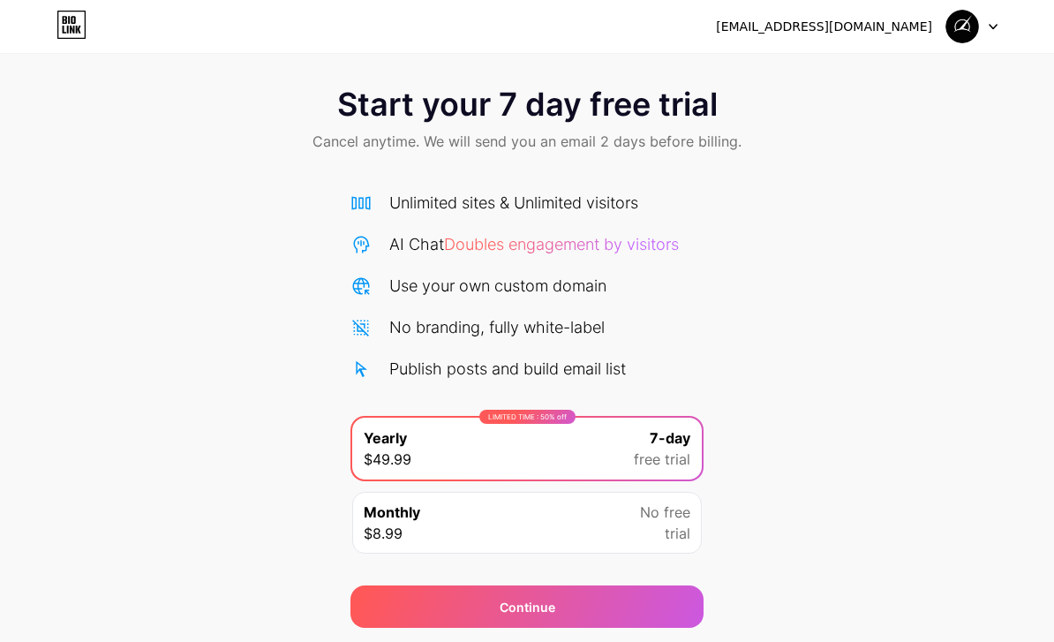
click at [745, 258] on div "Start your 7 day free trial Cancel anytime. We will send you an email 2 days be…" at bounding box center [527, 348] width 1054 height 559
click at [673, 537] on span "trial" at bounding box center [678, 533] width 26 height 21
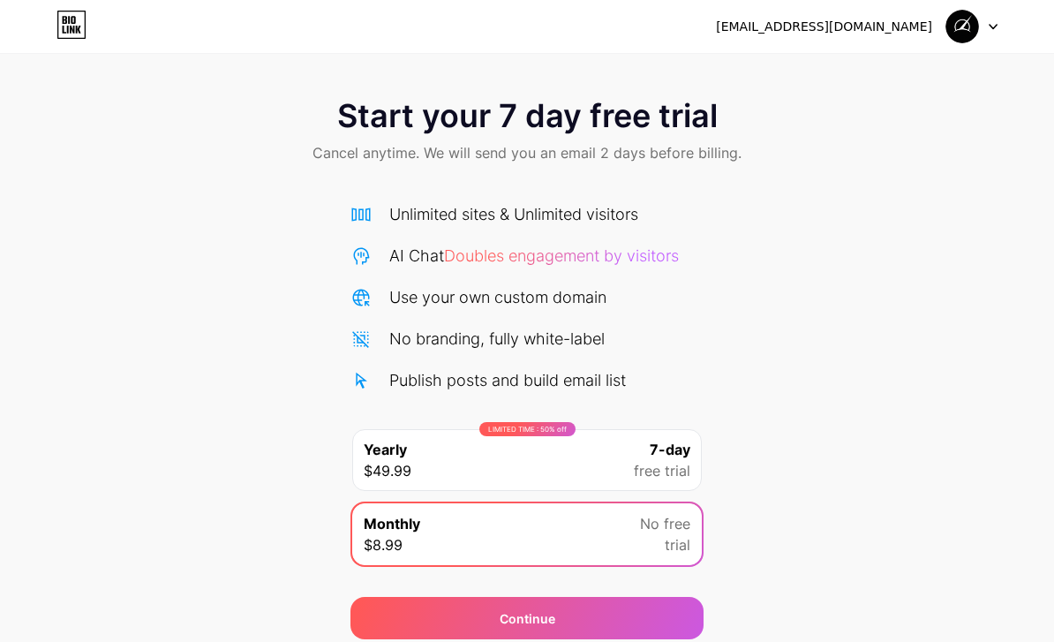
scroll to position [0, 0]
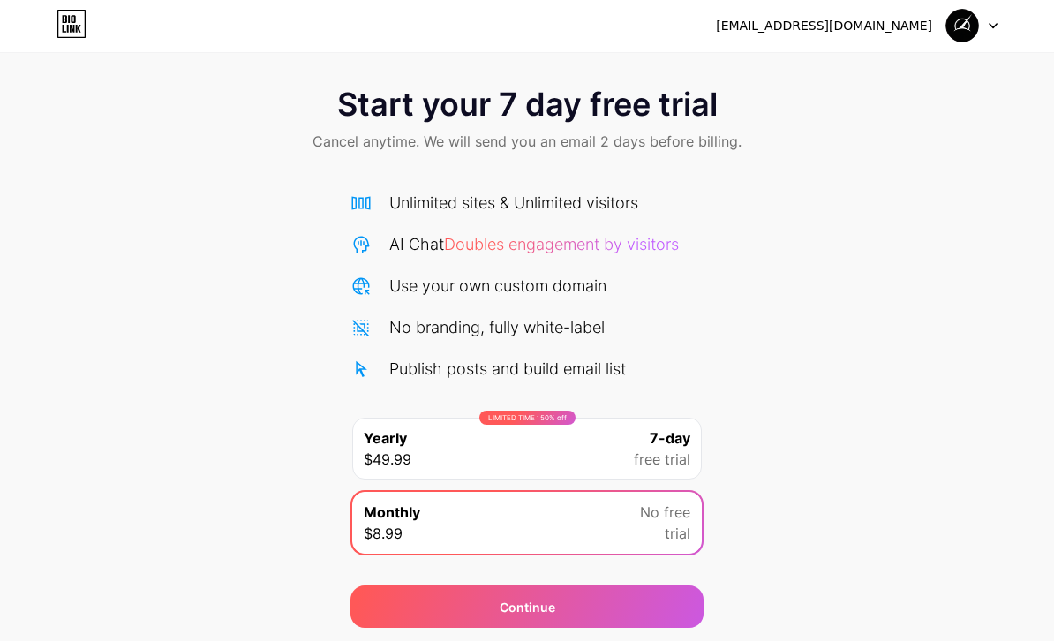
click at [951, 41] on span at bounding box center [962, 27] width 34 height 34
click at [899, 18] on div "[EMAIL_ADDRESS][DOMAIN_NAME]" at bounding box center [824, 27] width 216 height 19
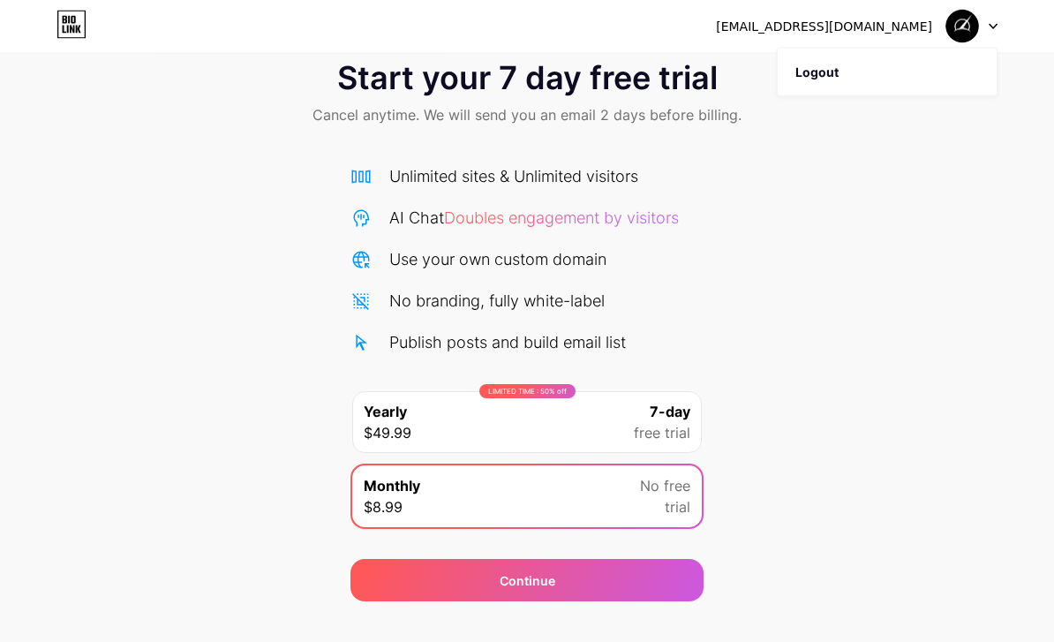
scroll to position [69, 0]
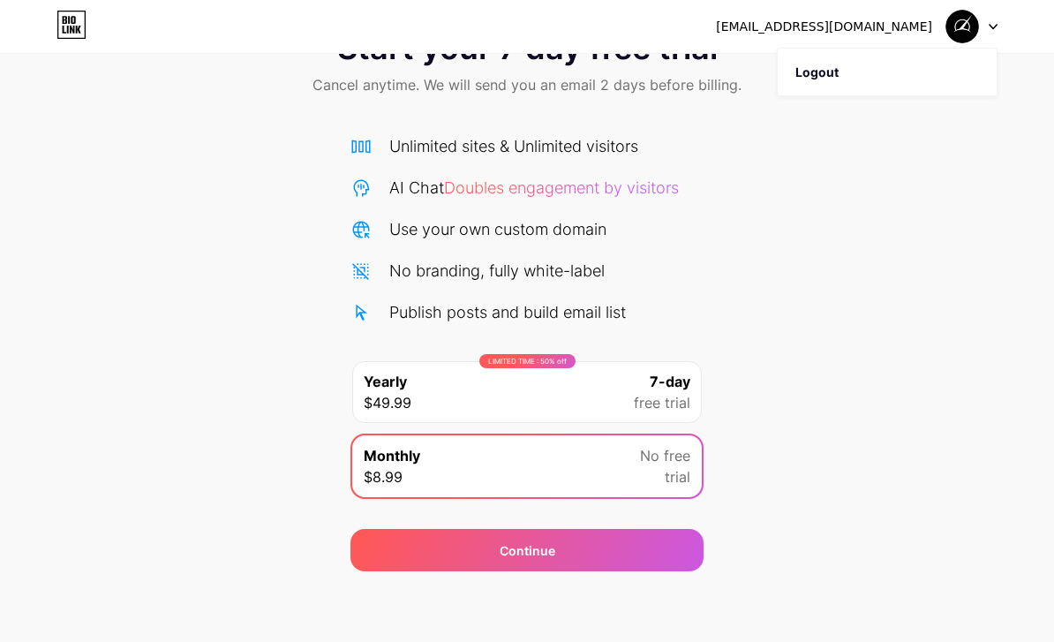
click at [758, 232] on div "Start your 7 day free trial Cancel anytime. We will send you an email 2 days be…" at bounding box center [527, 291] width 1054 height 559
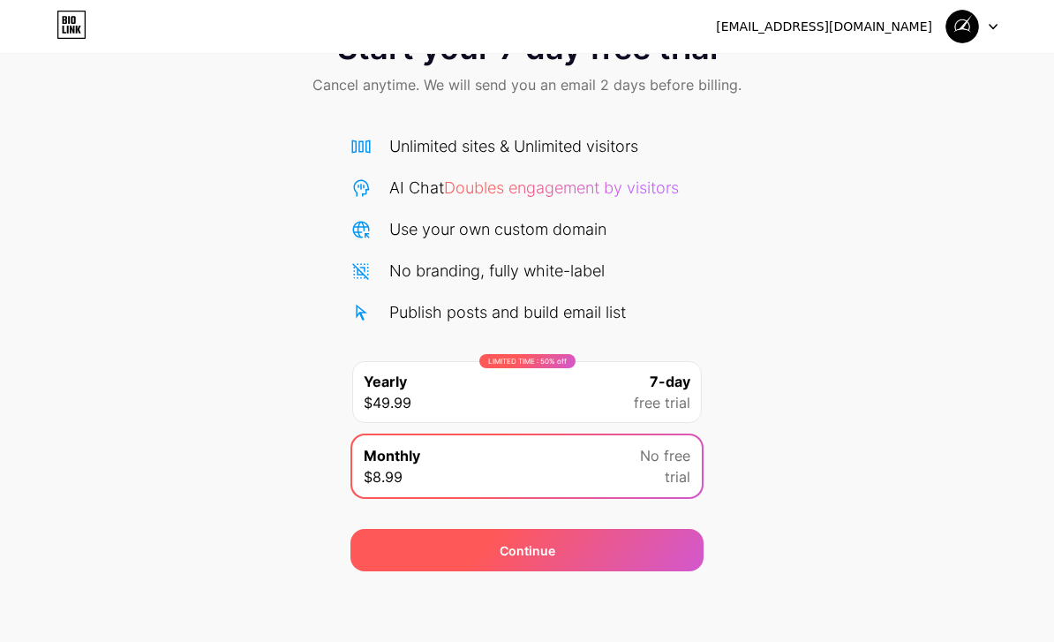
click at [650, 553] on div "Continue" at bounding box center [526, 550] width 353 height 42
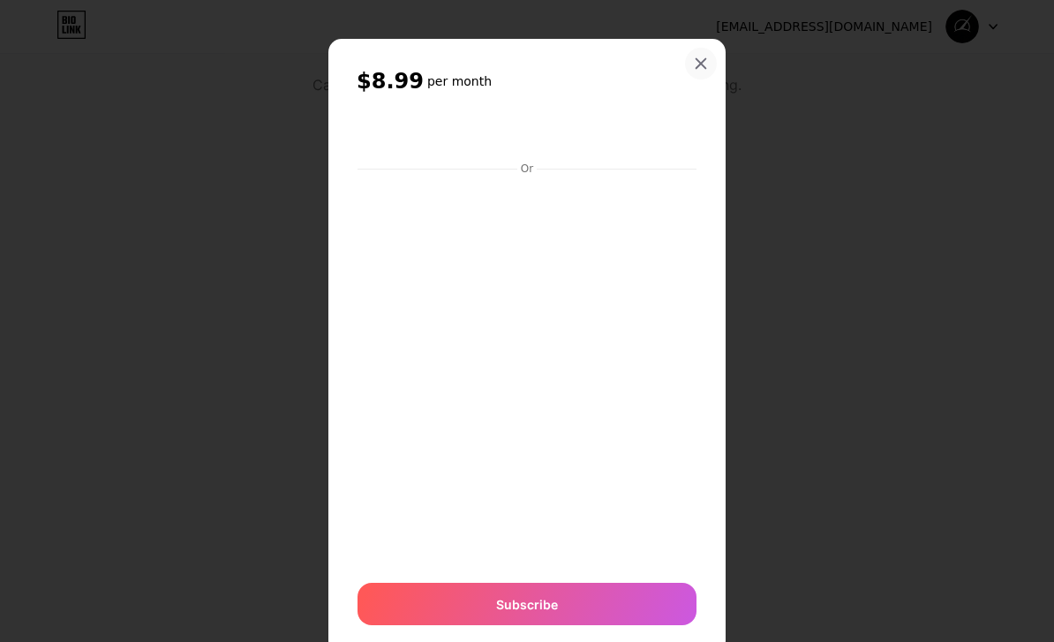
click at [703, 71] on icon at bounding box center [701, 63] width 14 height 14
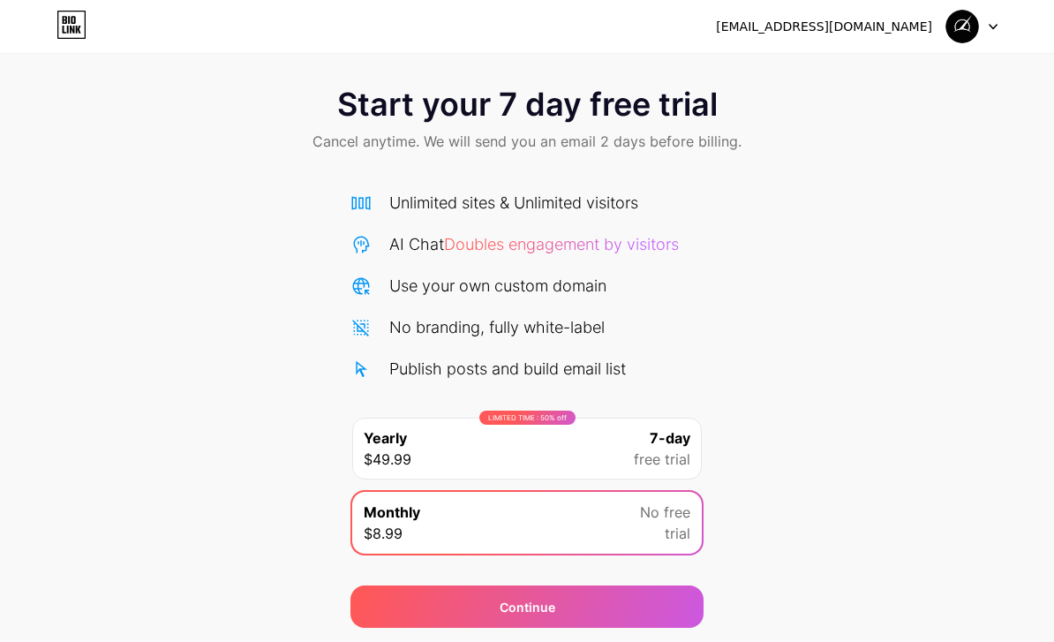
scroll to position [0, 0]
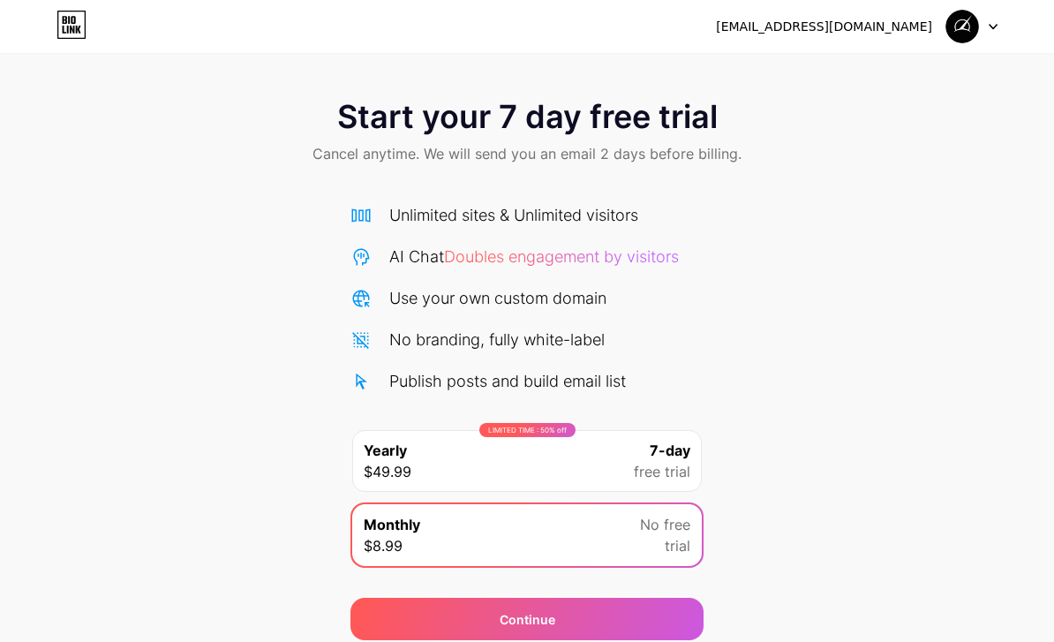
click at [988, 34] on div at bounding box center [971, 27] width 51 height 32
click at [934, 172] on div "Start your 7 day free trial Cancel anytime. We will send you an email 2 days be…" at bounding box center [527, 133] width 1054 height 104
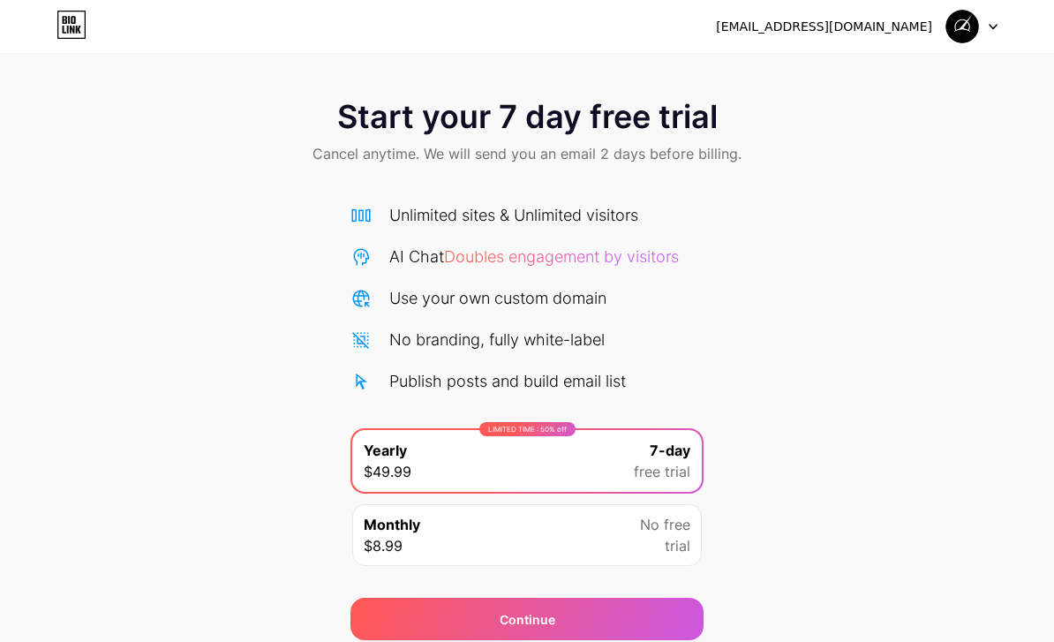
click at [67, 29] on icon at bounding box center [68, 30] width 2 height 8
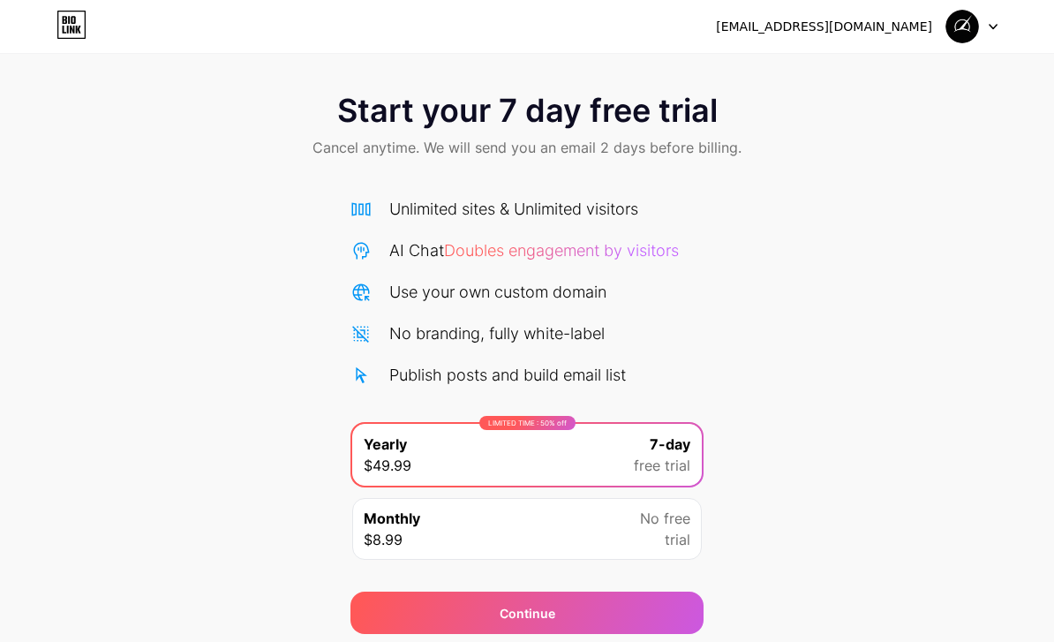
scroll to position [12, 0]
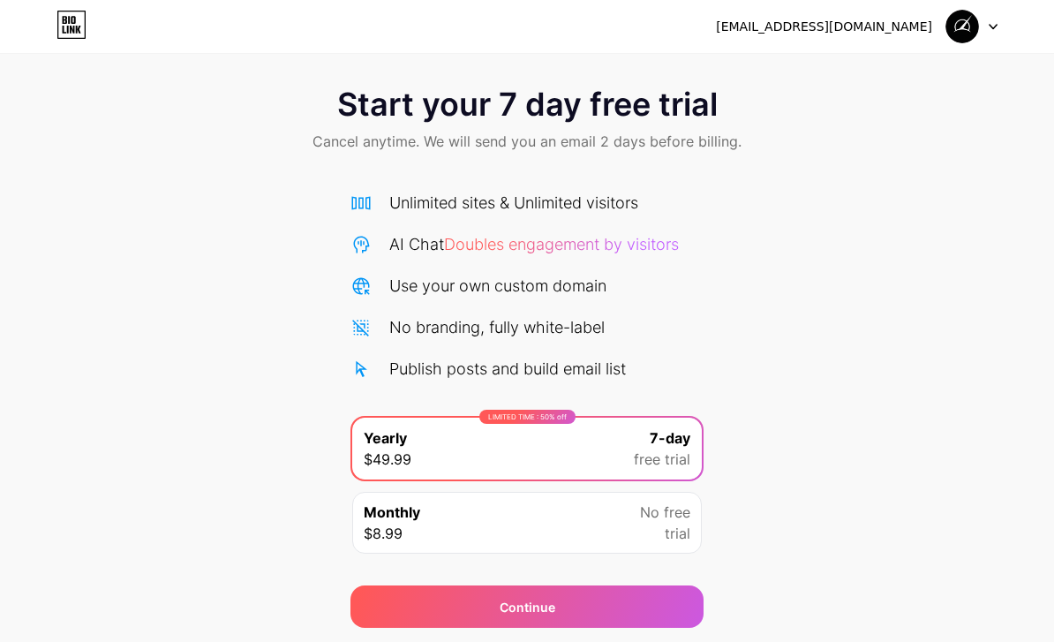
click at [674, 538] on span "trial" at bounding box center [678, 533] width 26 height 21
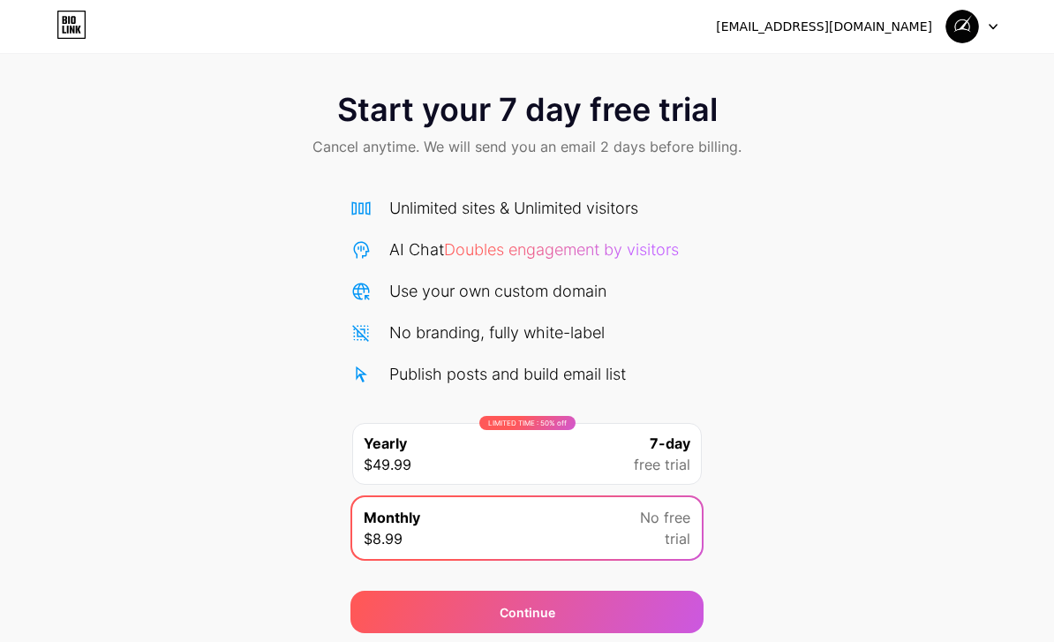
scroll to position [5, 0]
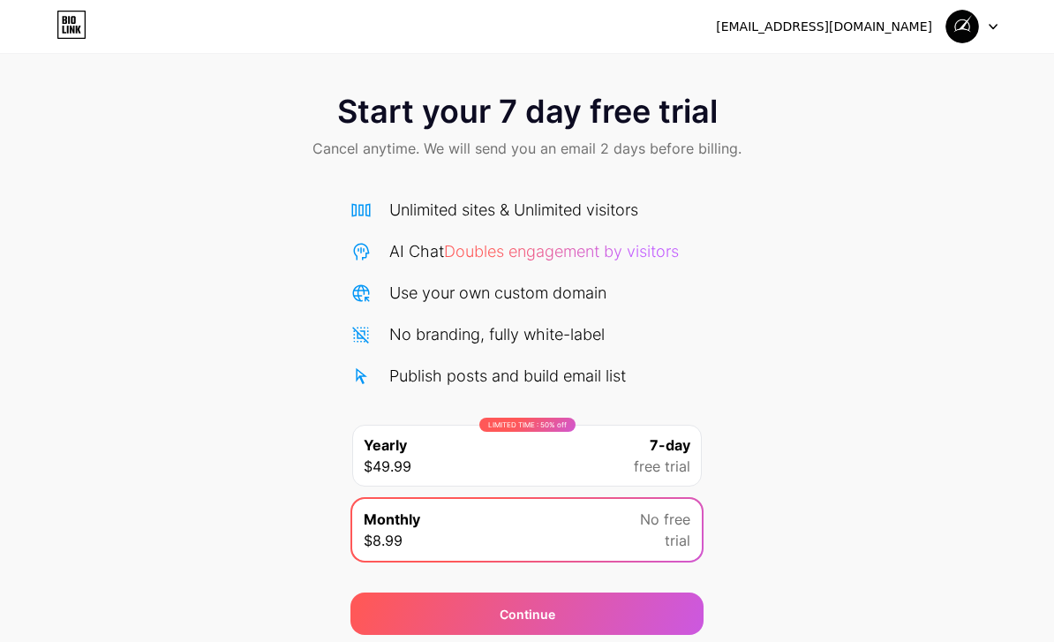
click at [656, 261] on div "AI Chat Doubles engagement by visitors" at bounding box center [534, 251] width 290 height 24
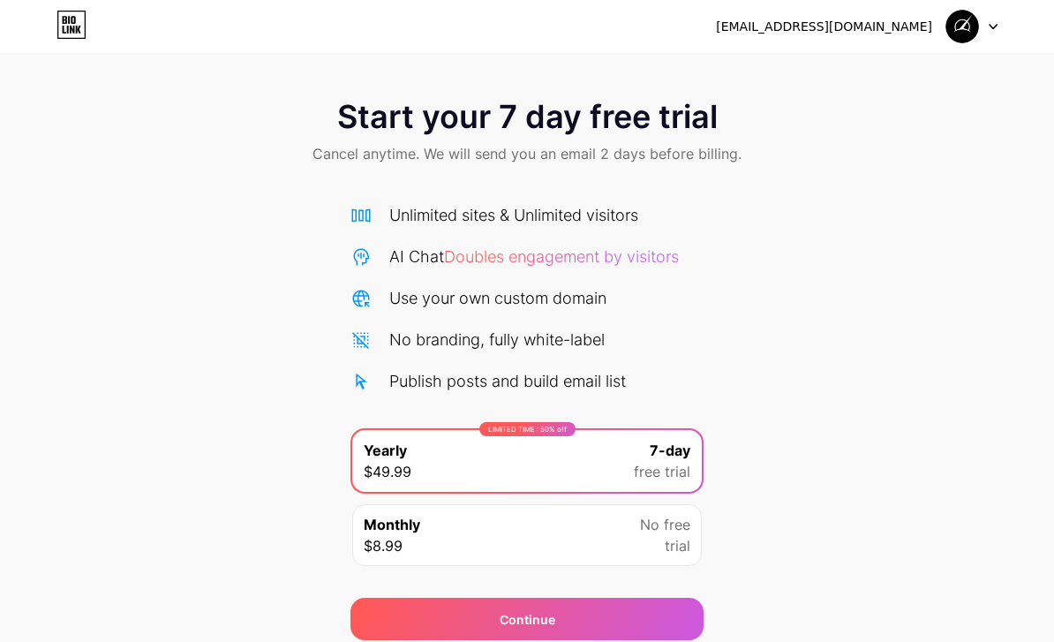
click at [71, 15] on icon at bounding box center [71, 25] width 30 height 28
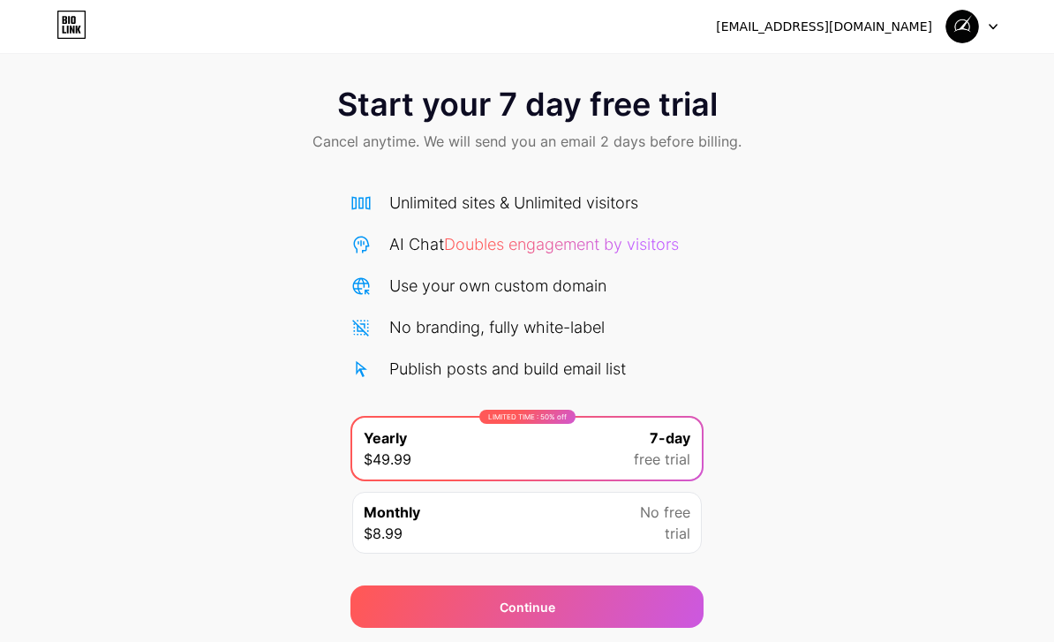
click at [681, 531] on span "trial" at bounding box center [678, 533] width 26 height 21
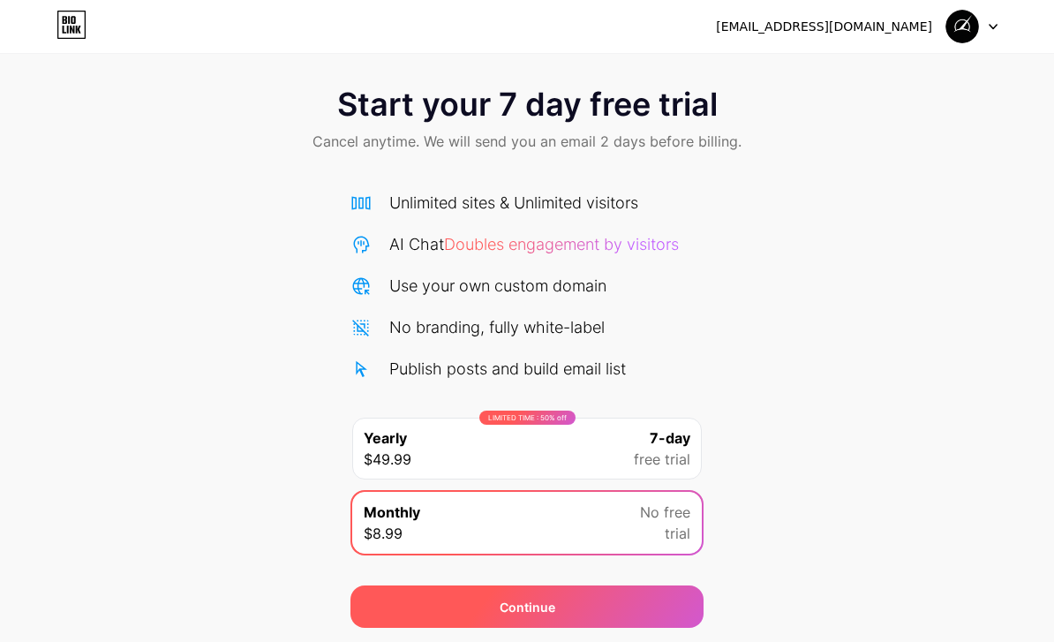
click at [676, 593] on div "Continue" at bounding box center [526, 606] width 353 height 42
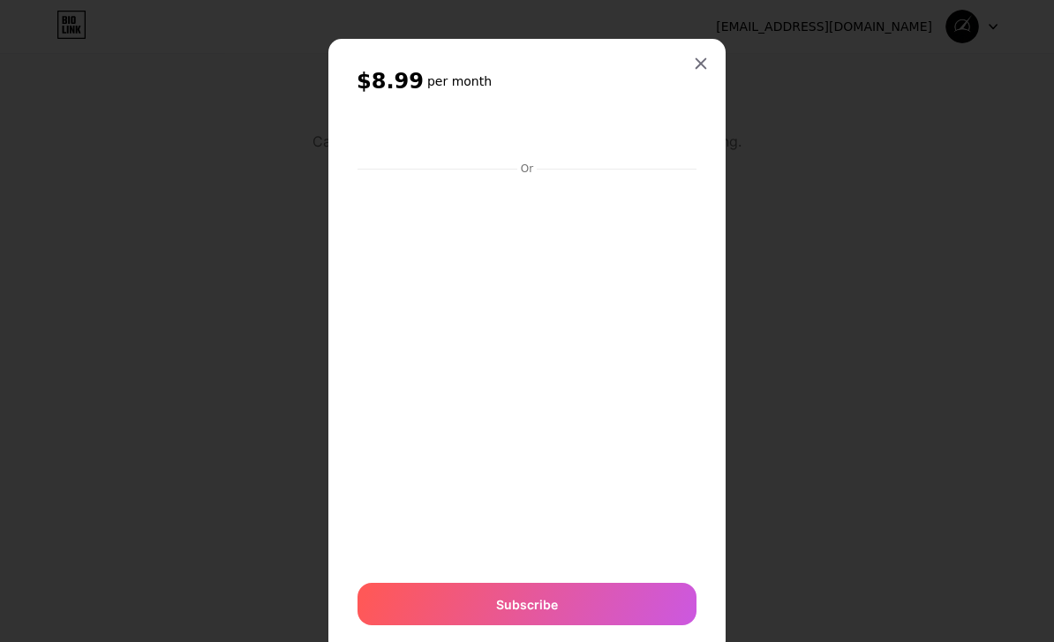
scroll to position [69, 0]
click at [704, 66] on icon at bounding box center [701, 63] width 14 height 14
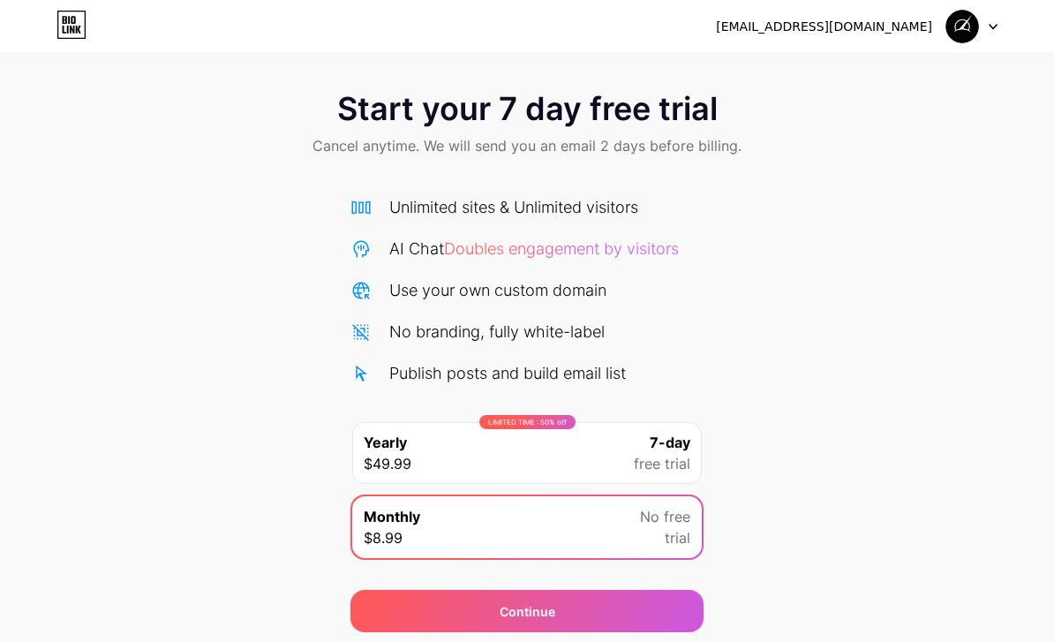
scroll to position [0, 0]
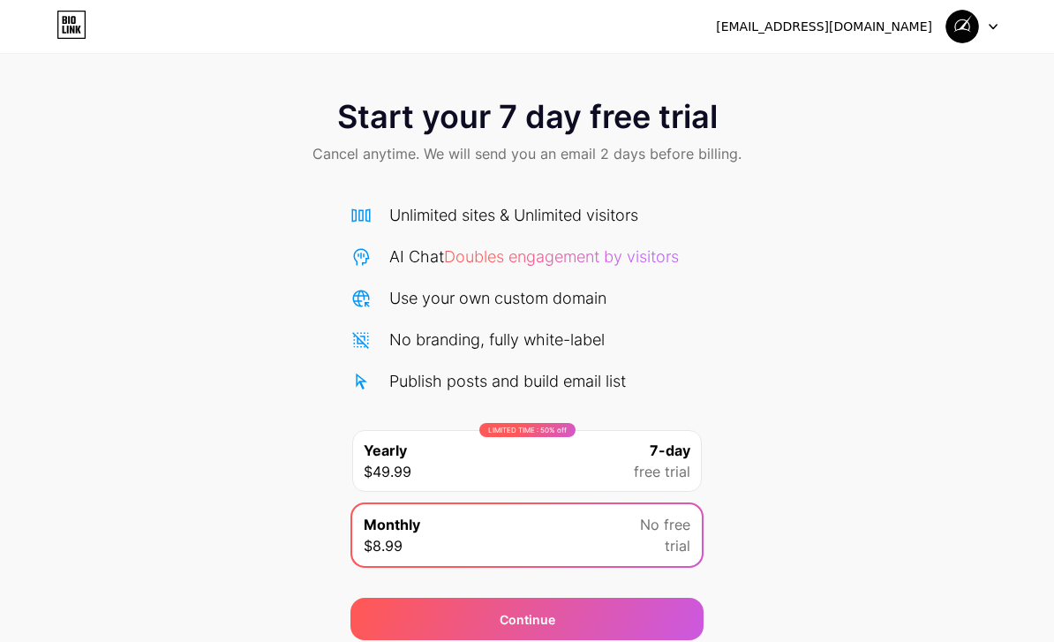
click at [984, 21] on div at bounding box center [971, 27] width 51 height 32
click at [917, 70] on li "Logout" at bounding box center [887, 73] width 219 height 48
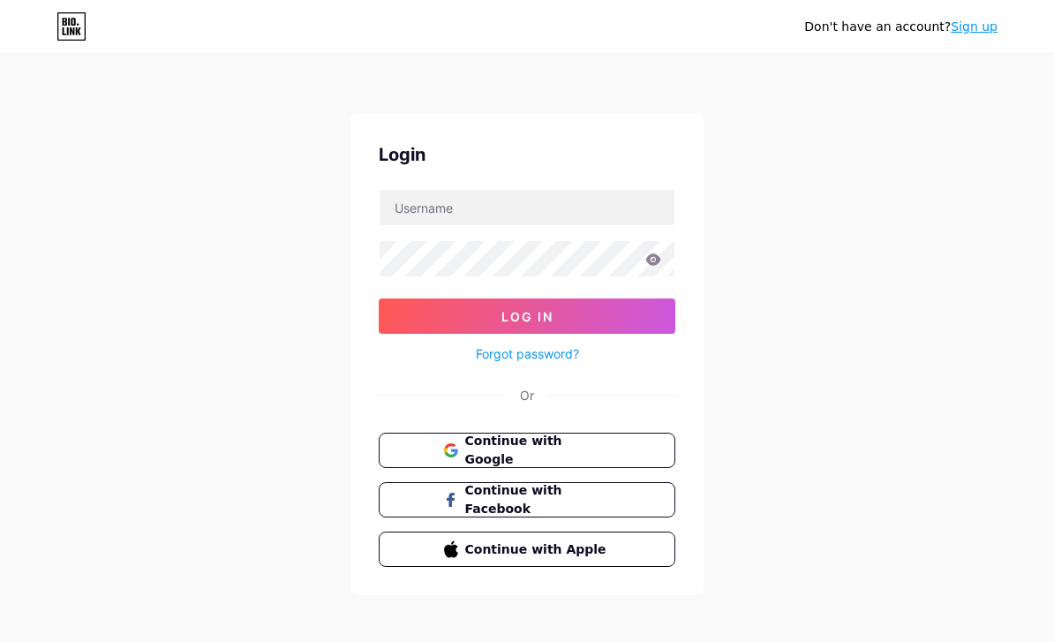
click at [78, 50] on div "Don't have an account? Sign up" at bounding box center [527, 26] width 1054 height 53
click at [63, 36] on icon at bounding box center [71, 26] width 30 height 28
